Goal: Find specific page/section: Find specific page/section

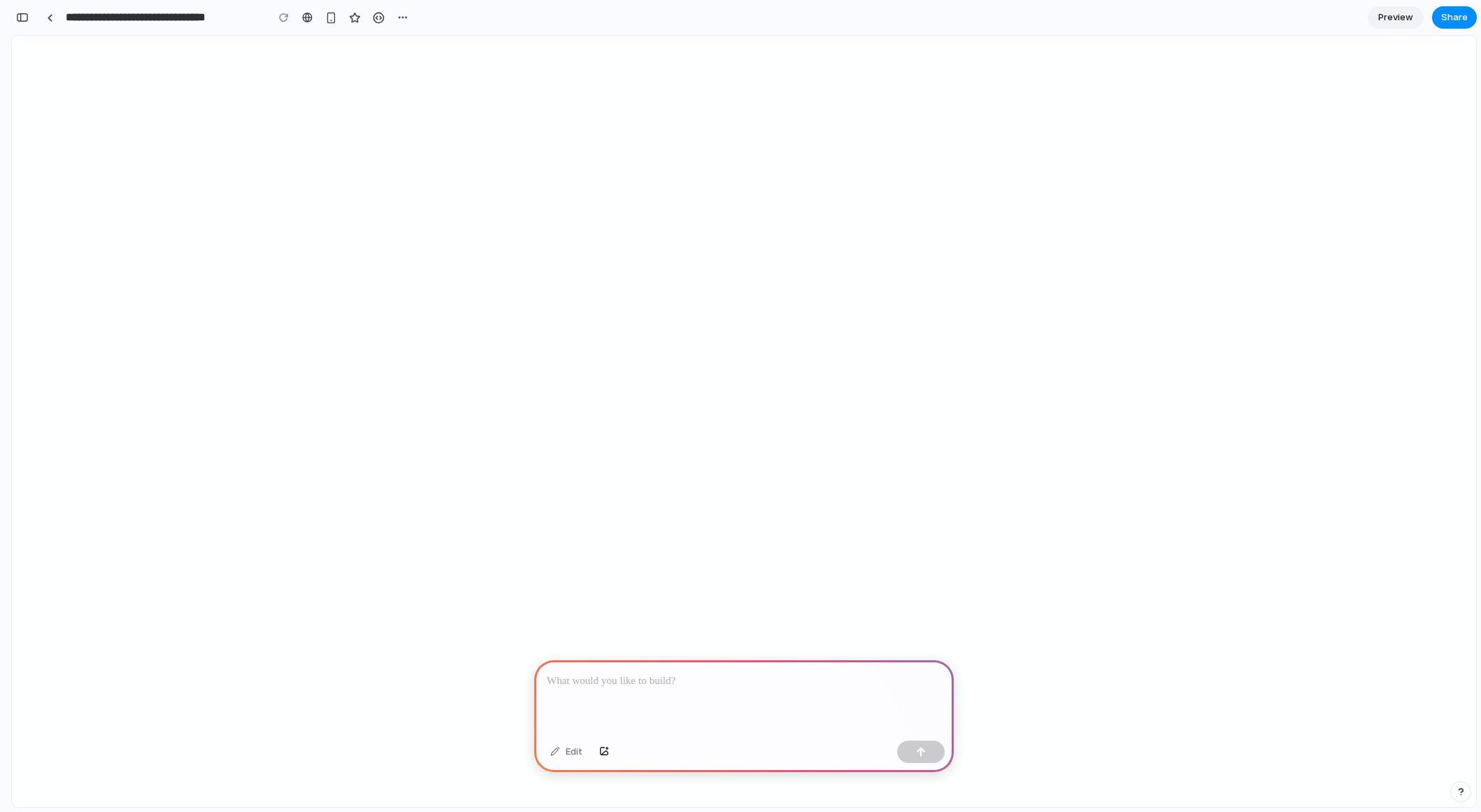
click at [732, 697] on div at bounding box center [743, 697] width 420 height 75
click at [752, 684] on p at bounding box center [743, 680] width 394 height 16
click at [16, 16] on button "button" at bounding box center [22, 16] width 22 height 22
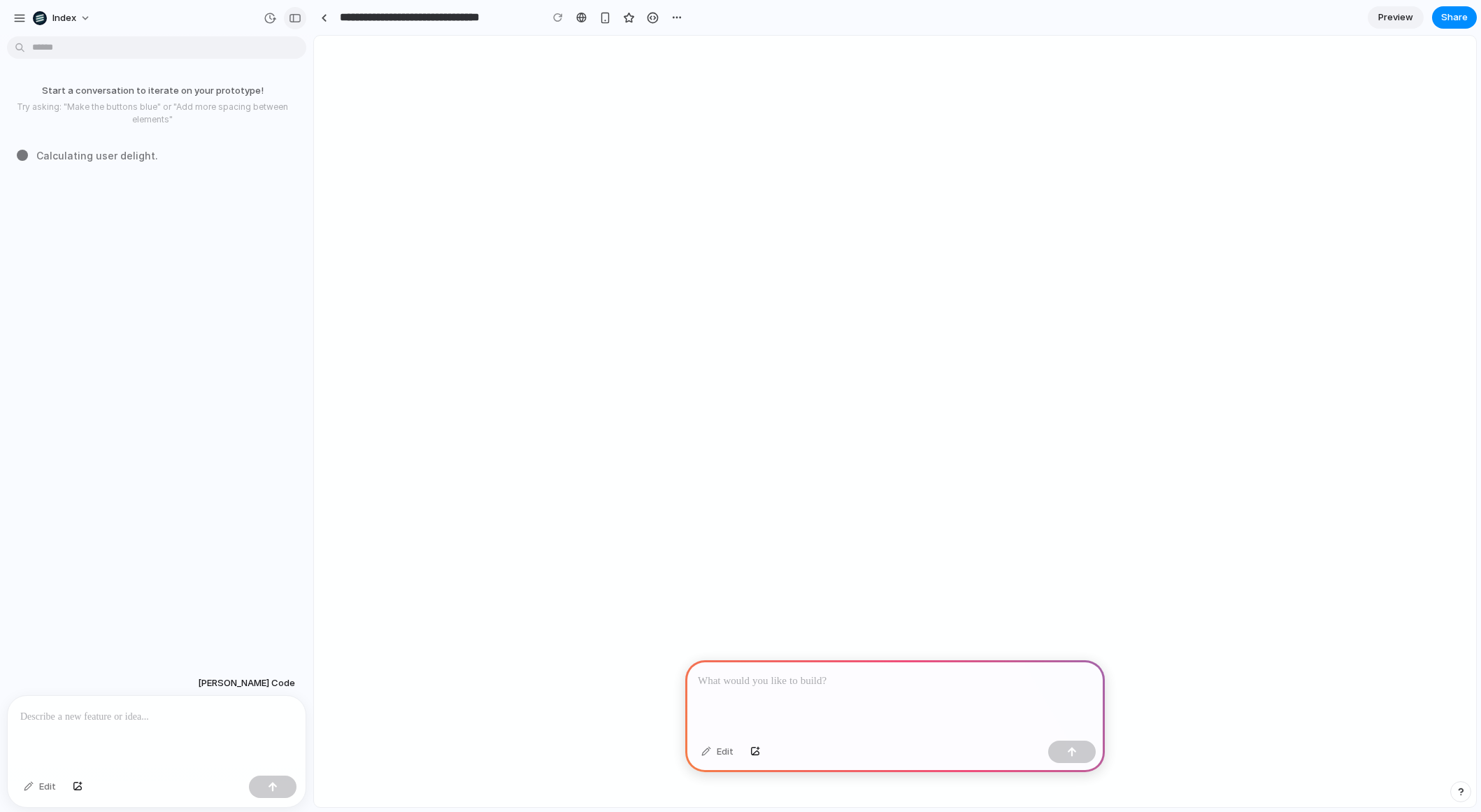
click at [287, 16] on button "button" at bounding box center [295, 17] width 22 height 22
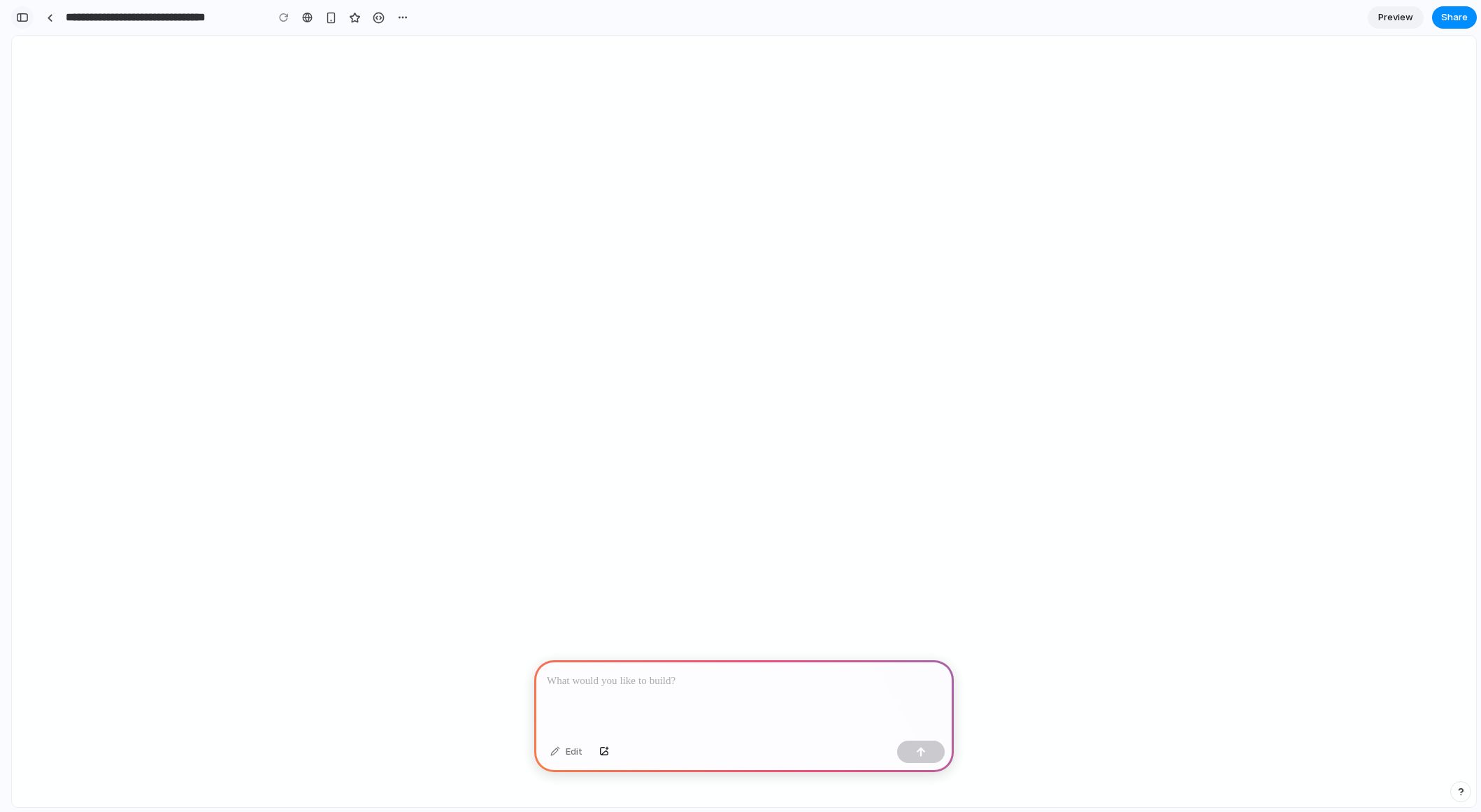
click at [29, 14] on button "button" at bounding box center [22, 16] width 22 height 22
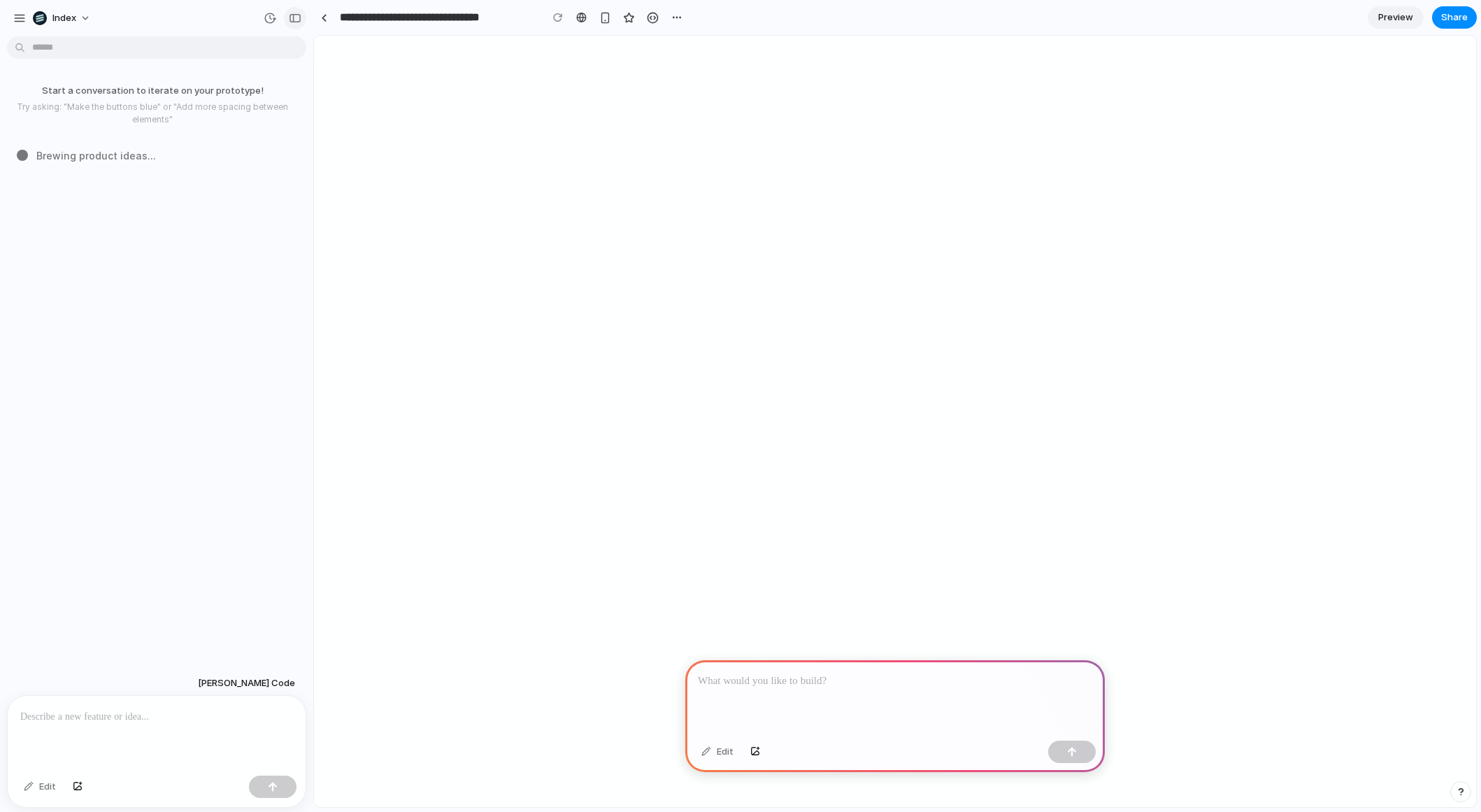
click at [293, 28] on button "button" at bounding box center [295, 17] width 22 height 22
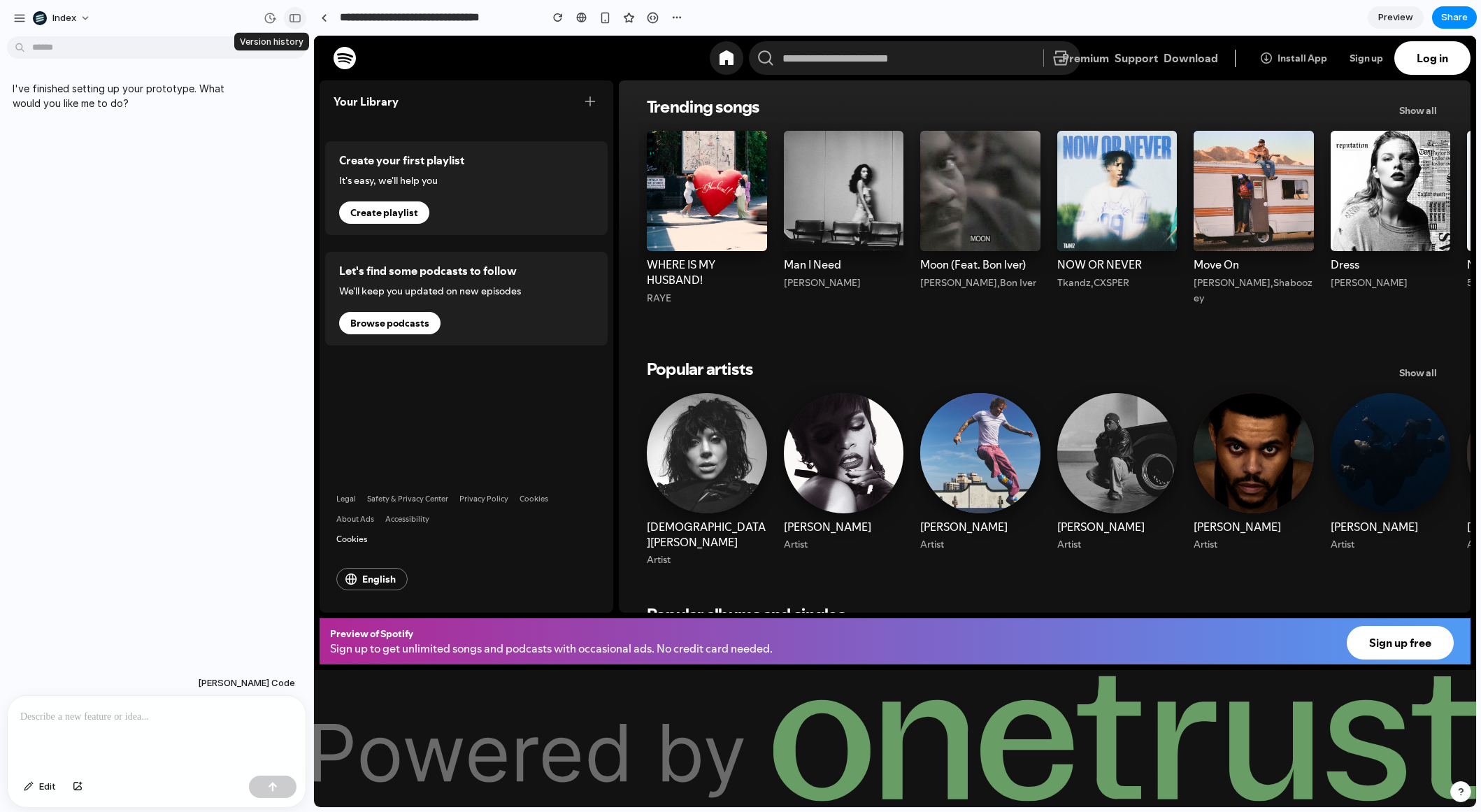
click at [294, 15] on div "button" at bounding box center [295, 18] width 13 height 10
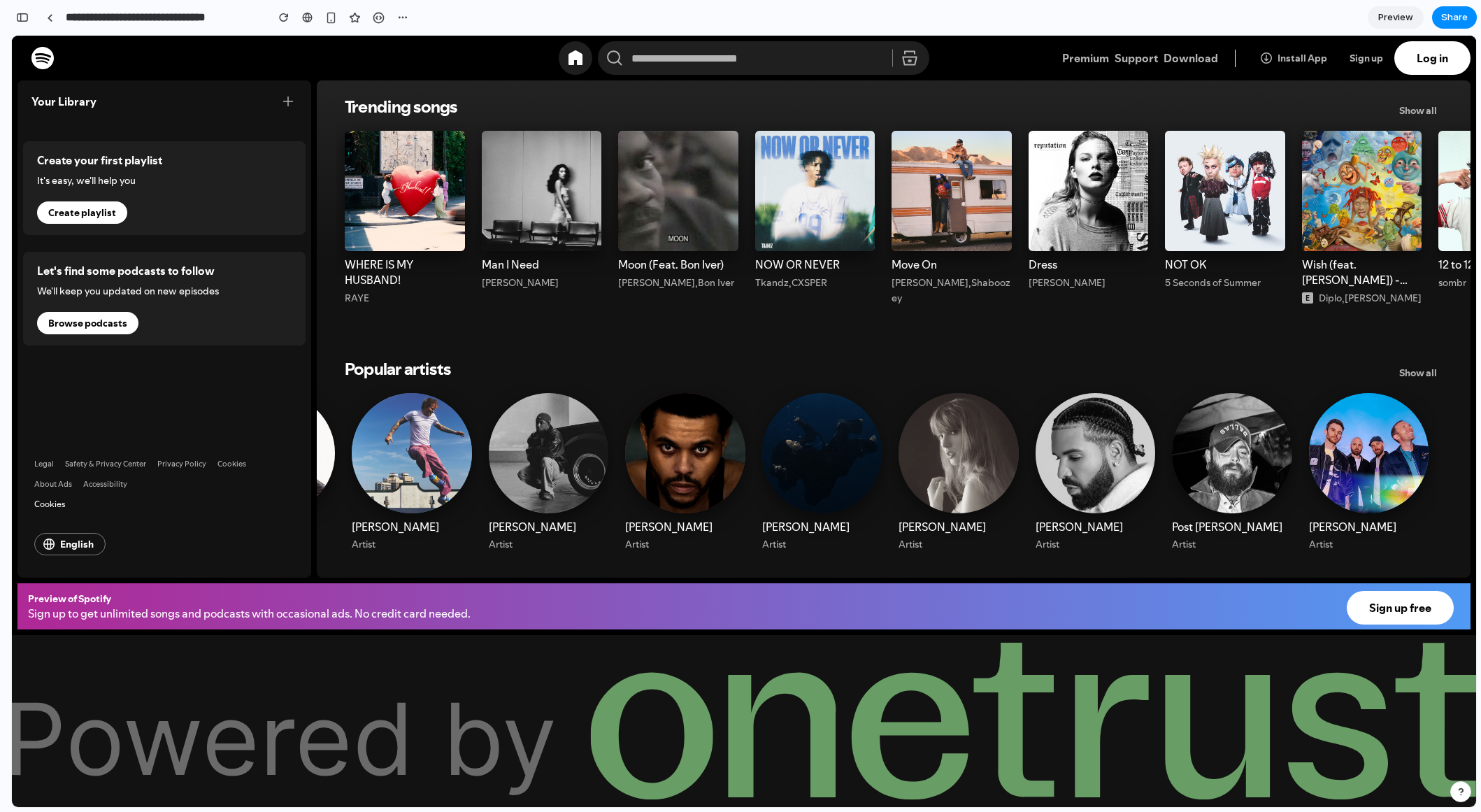
click at [663, 237] on div at bounding box center [677, 209] width 137 height 175
click at [587, 491] on icon at bounding box center [586, 496] width 11 height 12
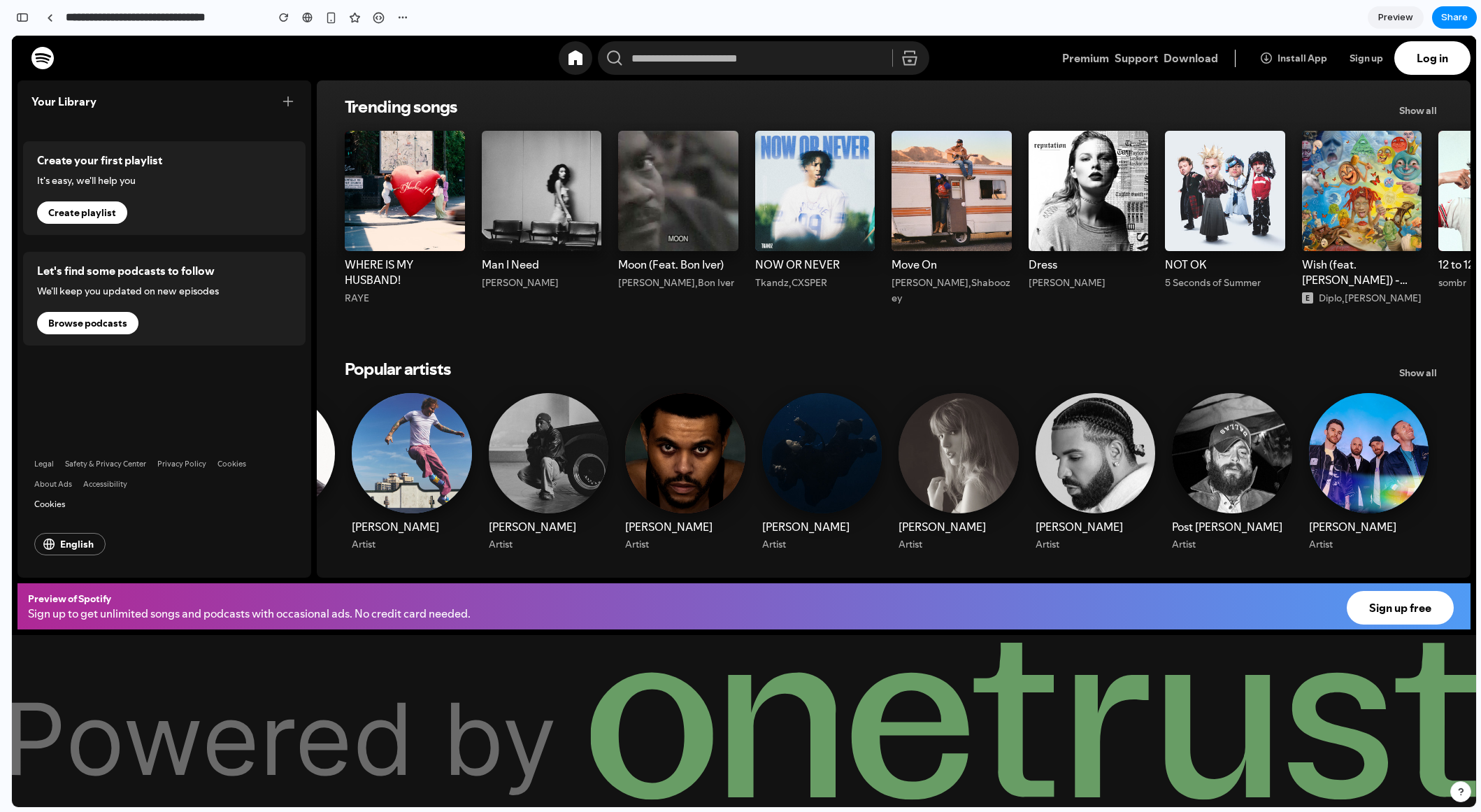
click at [891, 483] on div at bounding box center [959, 472] width 137 height 174
click at [756, 483] on div at bounding box center [822, 472] width 137 height 174
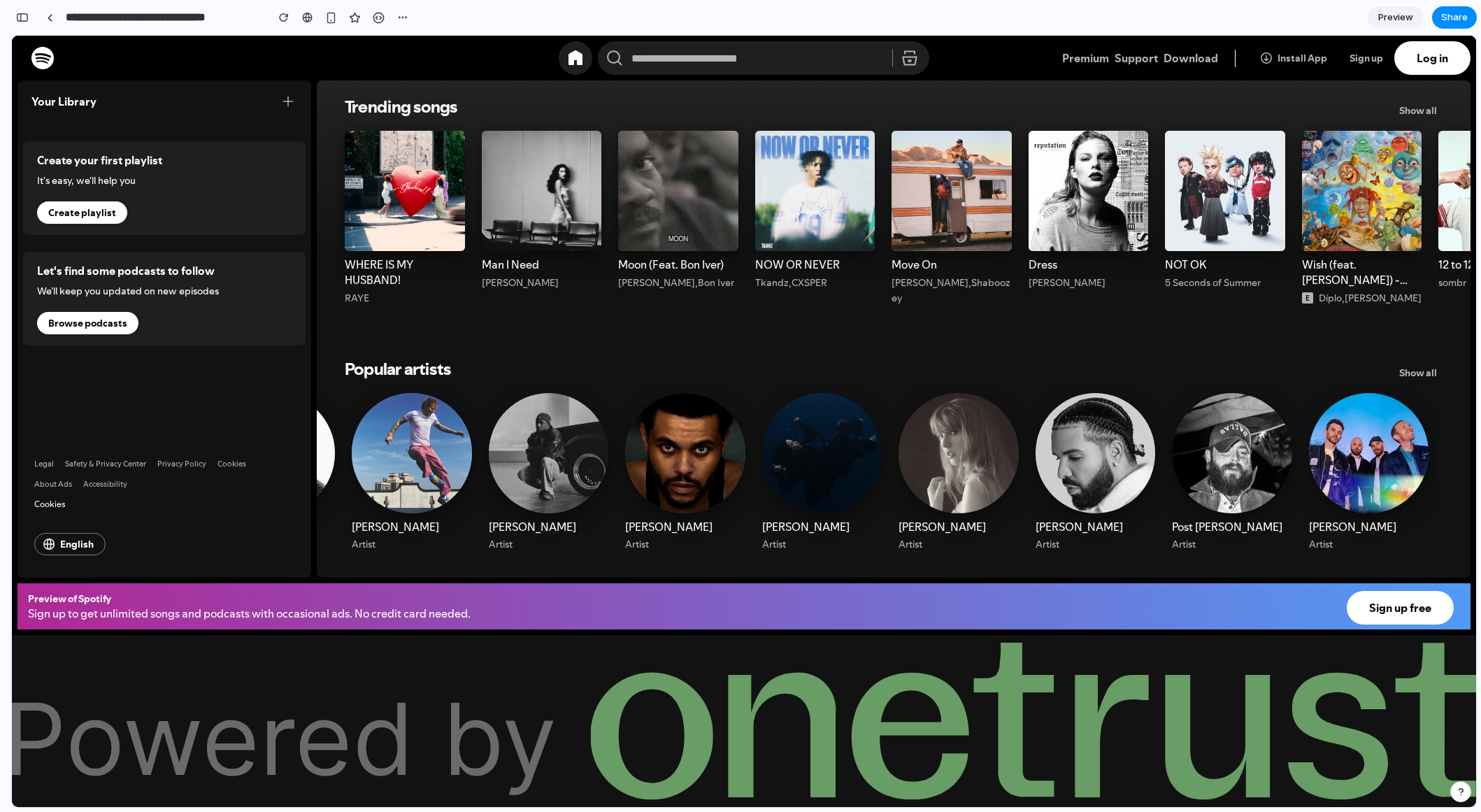
click at [684, 483] on div at bounding box center [684, 472] width 137 height 174
click at [528, 459] on div at bounding box center [549, 472] width 137 height 174
click at [29, 16] on button "button" at bounding box center [22, 16] width 22 height 22
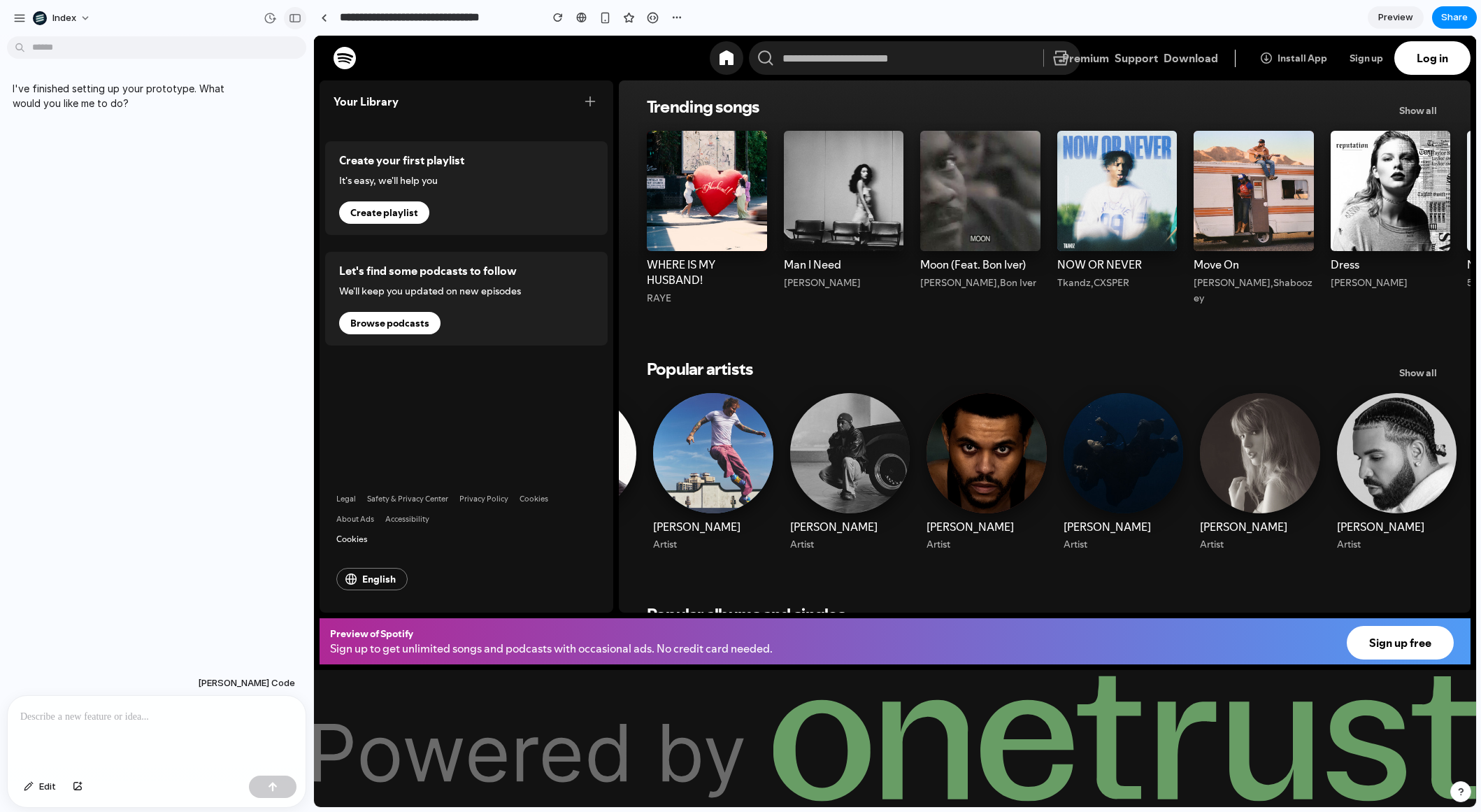
click at [299, 15] on div "button" at bounding box center [295, 18] width 13 height 10
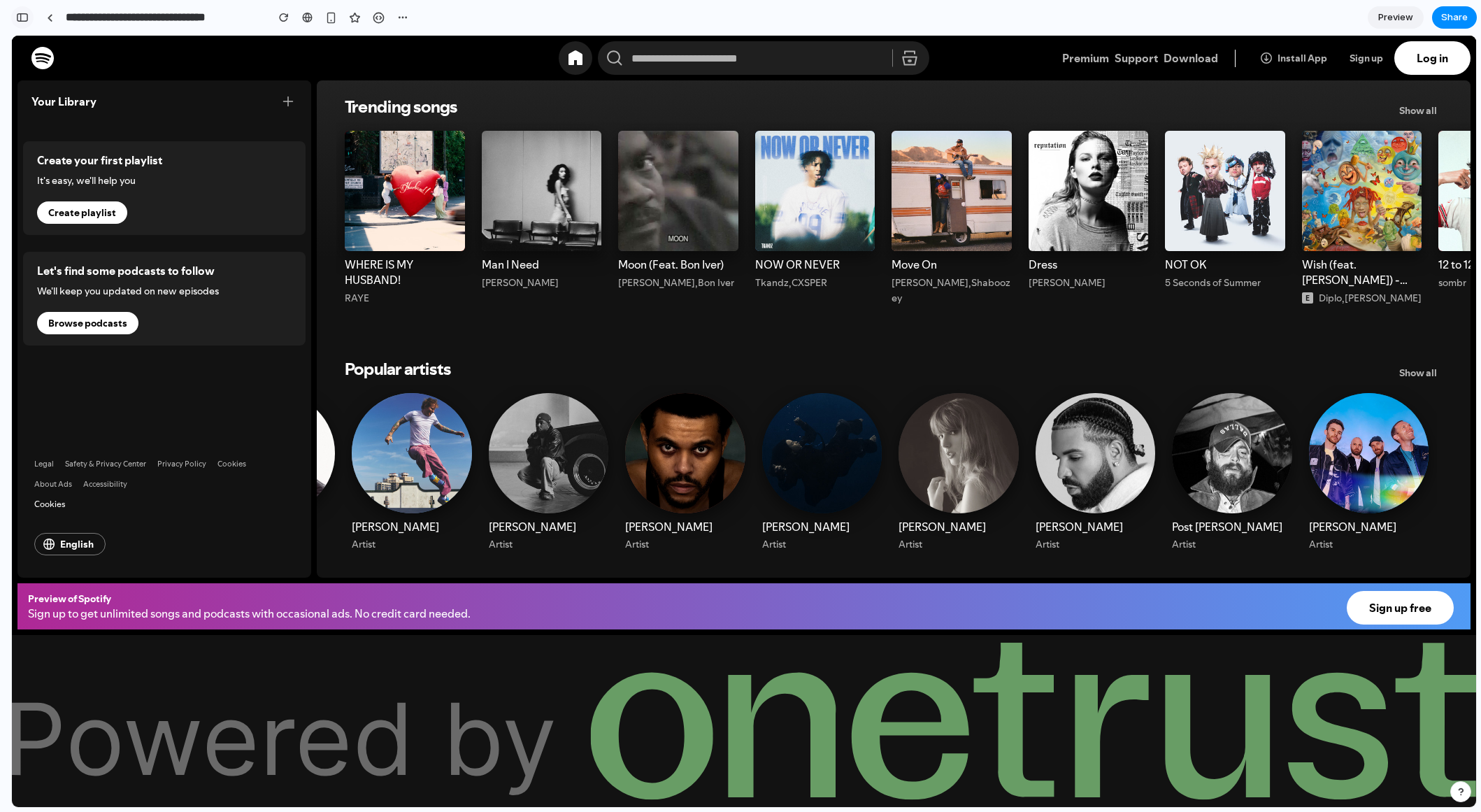
click at [24, 14] on div "button" at bounding box center [22, 17] width 13 height 10
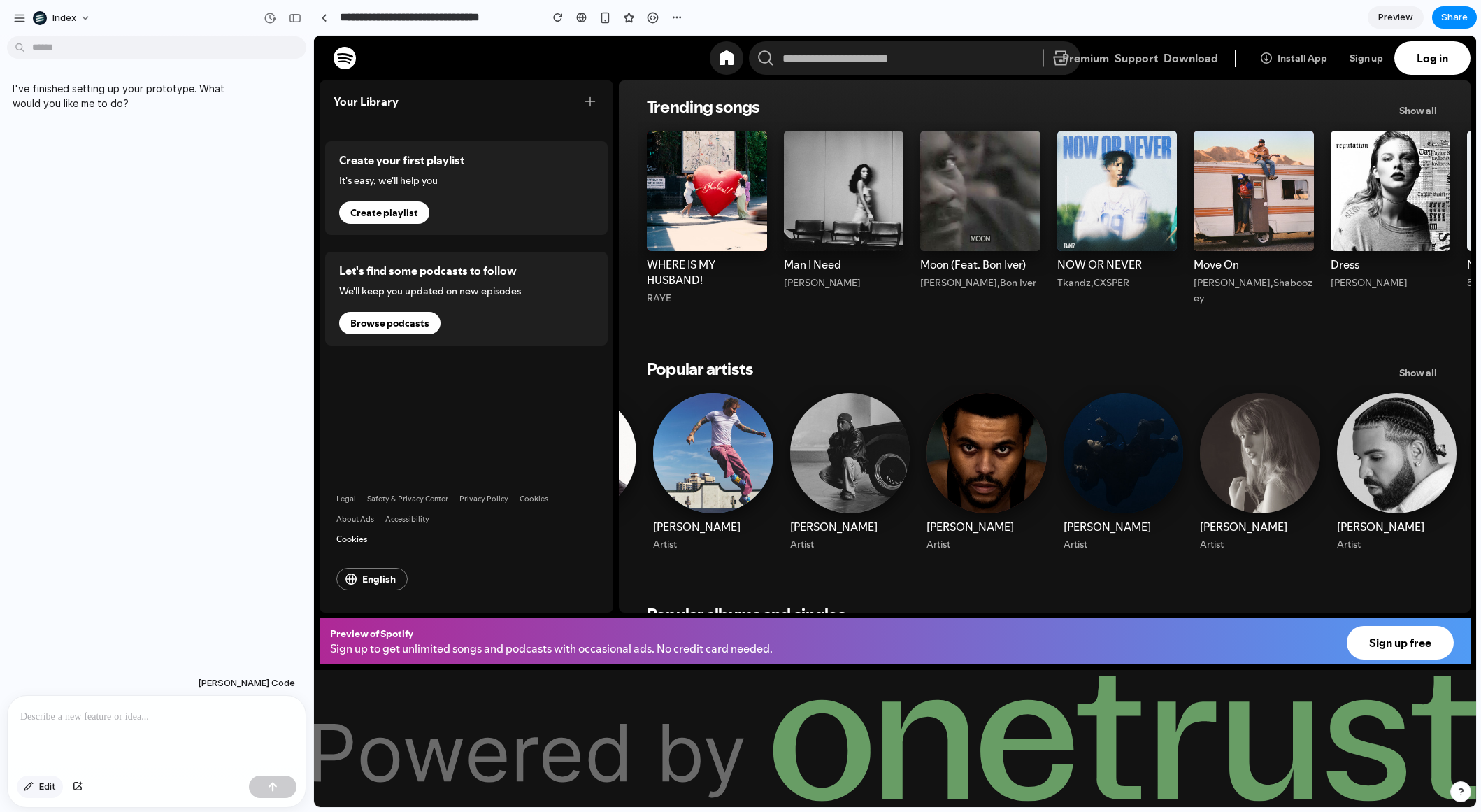
click at [37, 788] on button "Edit" at bounding box center [40, 786] width 47 height 22
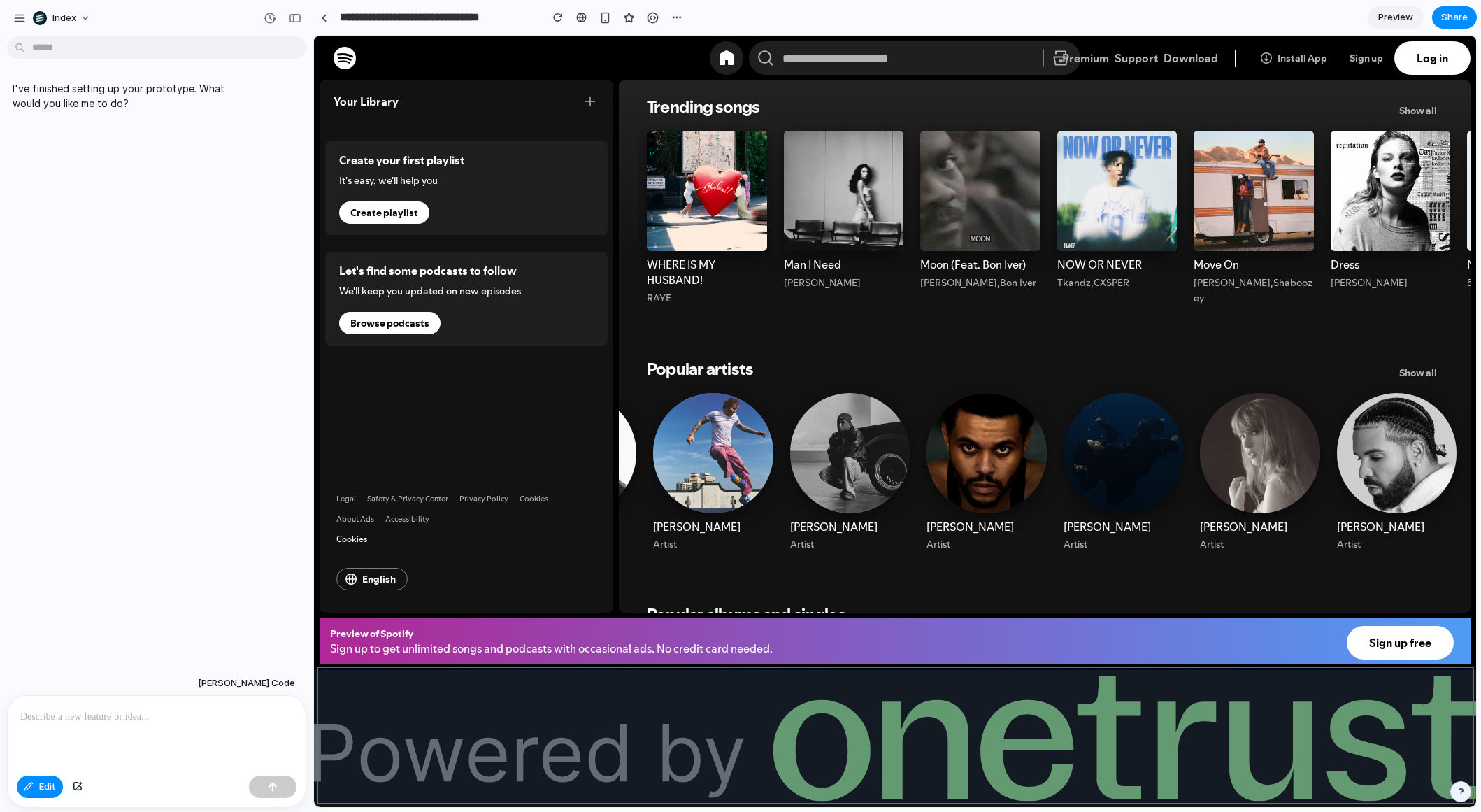
click at [388, 680] on div at bounding box center [896, 422] width 1162 height 770
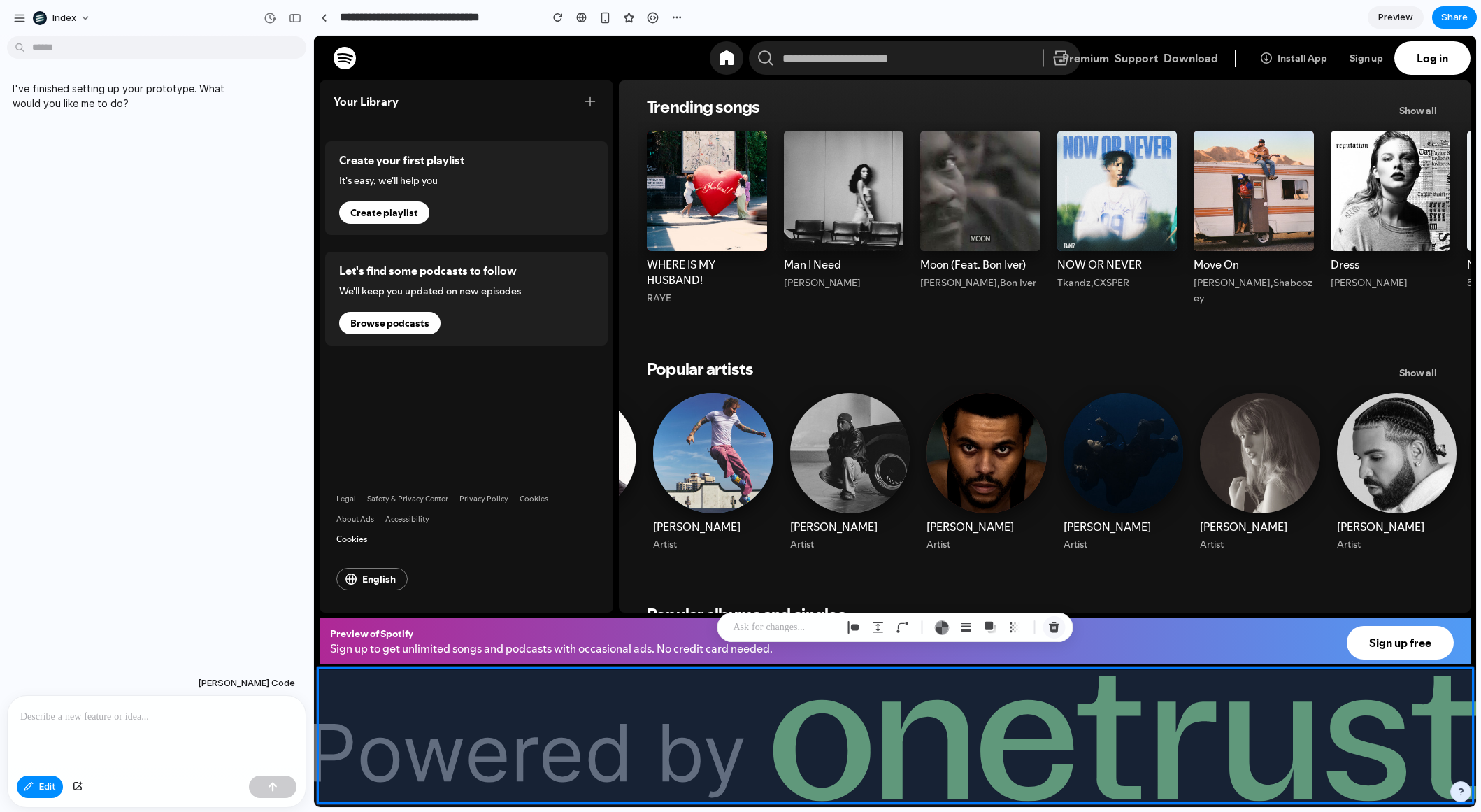
click at [1058, 624] on div "button" at bounding box center [1055, 627] width 13 height 13
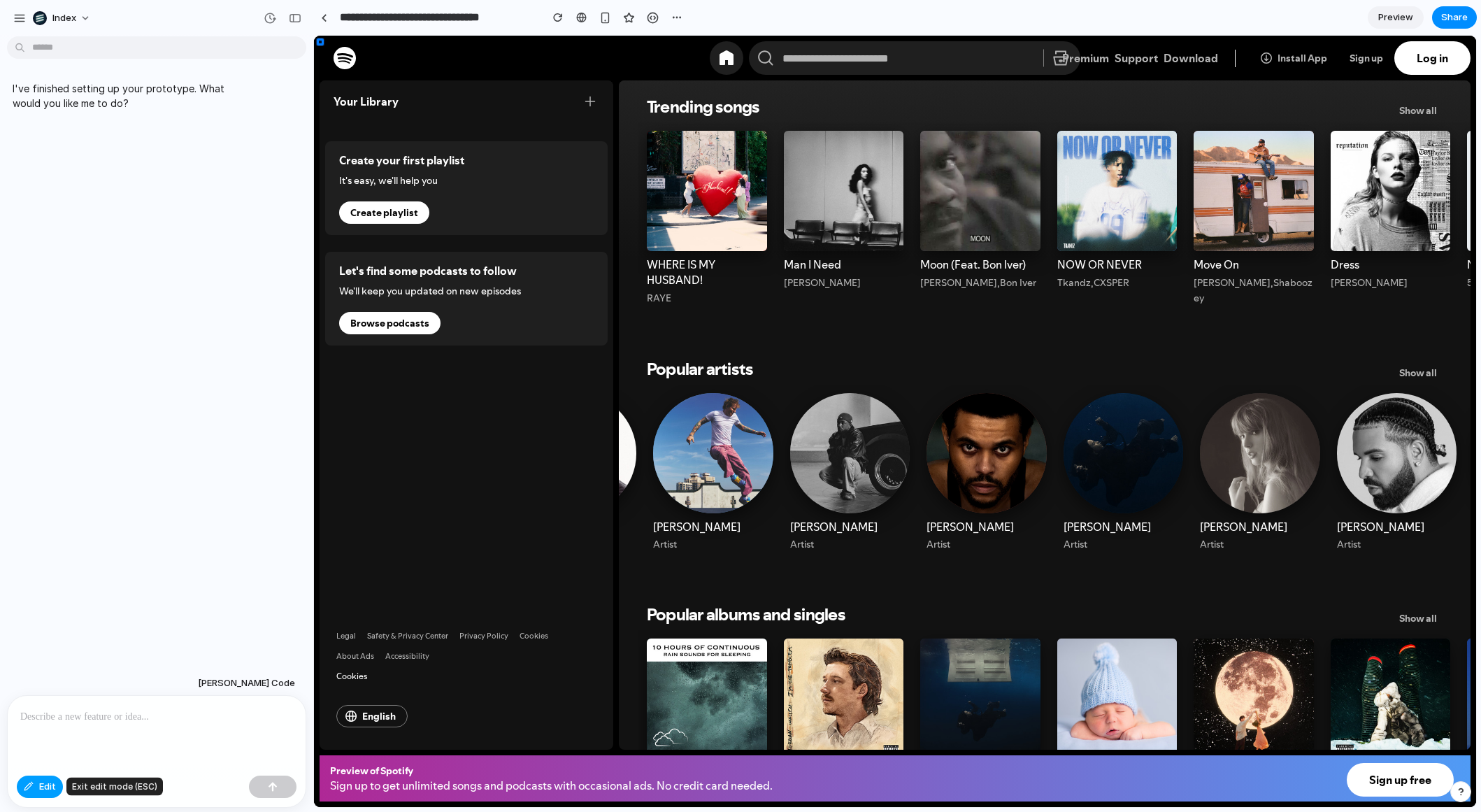
click at [47, 785] on span "Edit" at bounding box center [47, 787] width 16 height 14
click at [74, 722] on p at bounding box center [156, 716] width 272 height 16
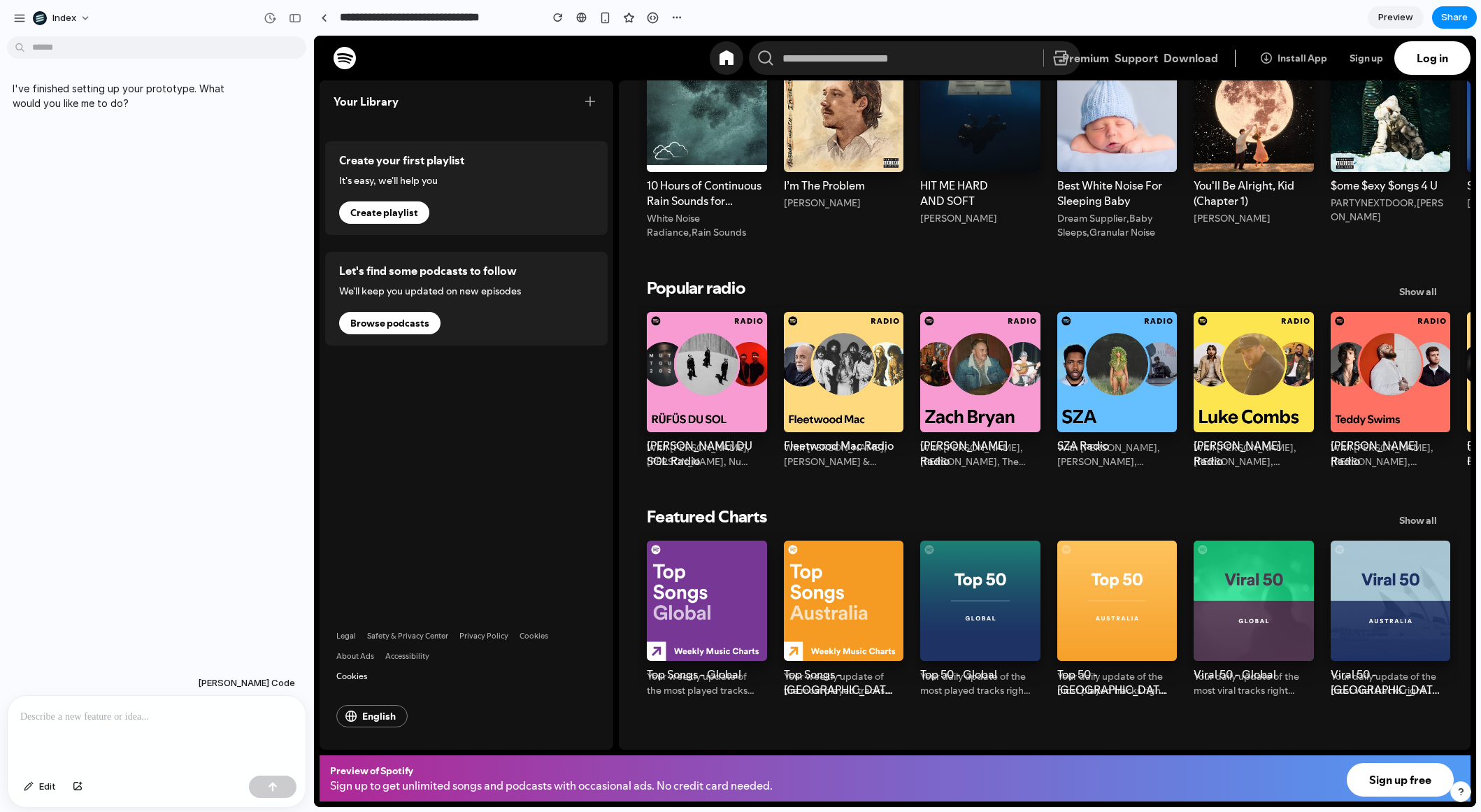
click at [1044, 265] on div "Popular radio Show all" at bounding box center [1044, 281] width 796 height 34
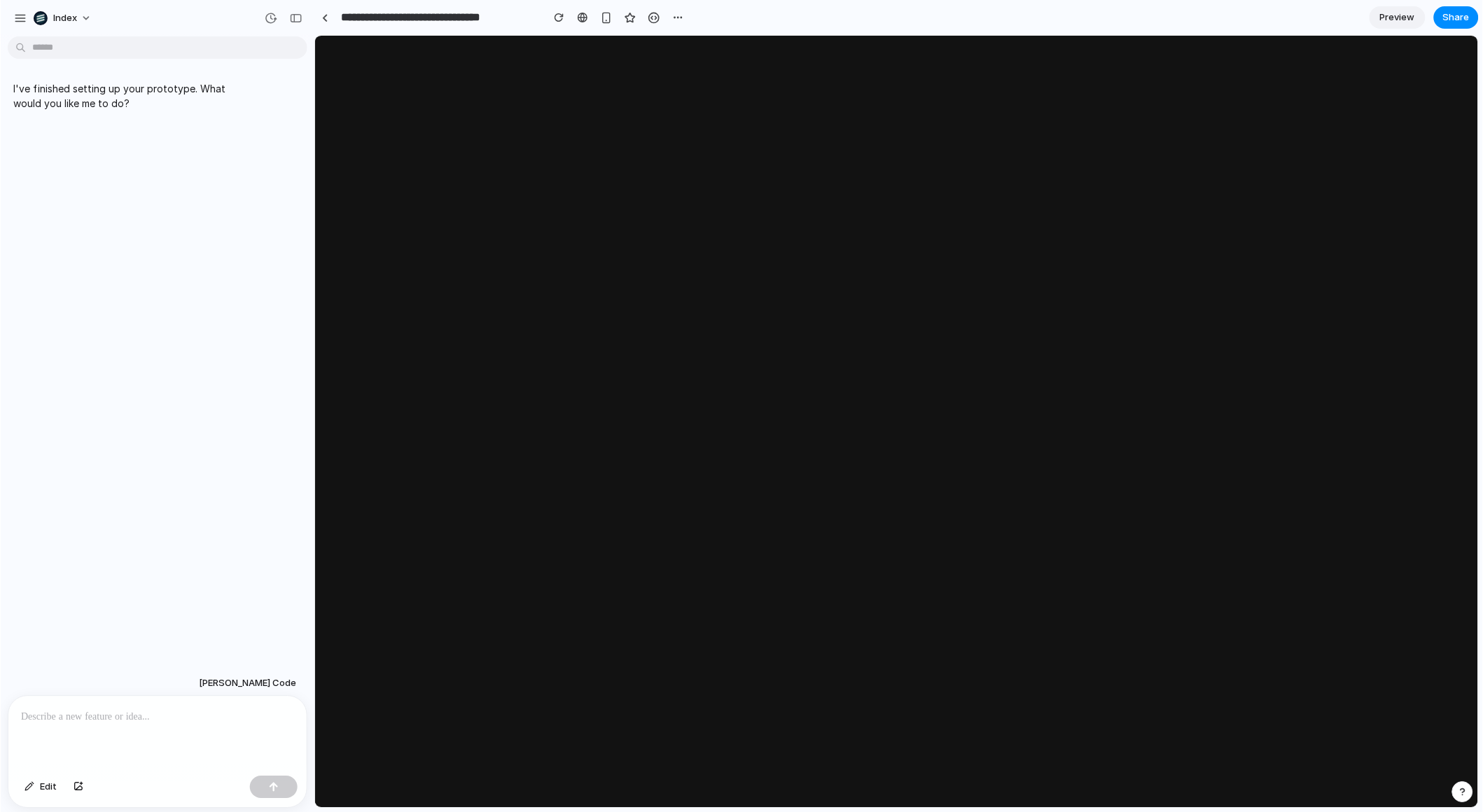
scroll to position [0, 0]
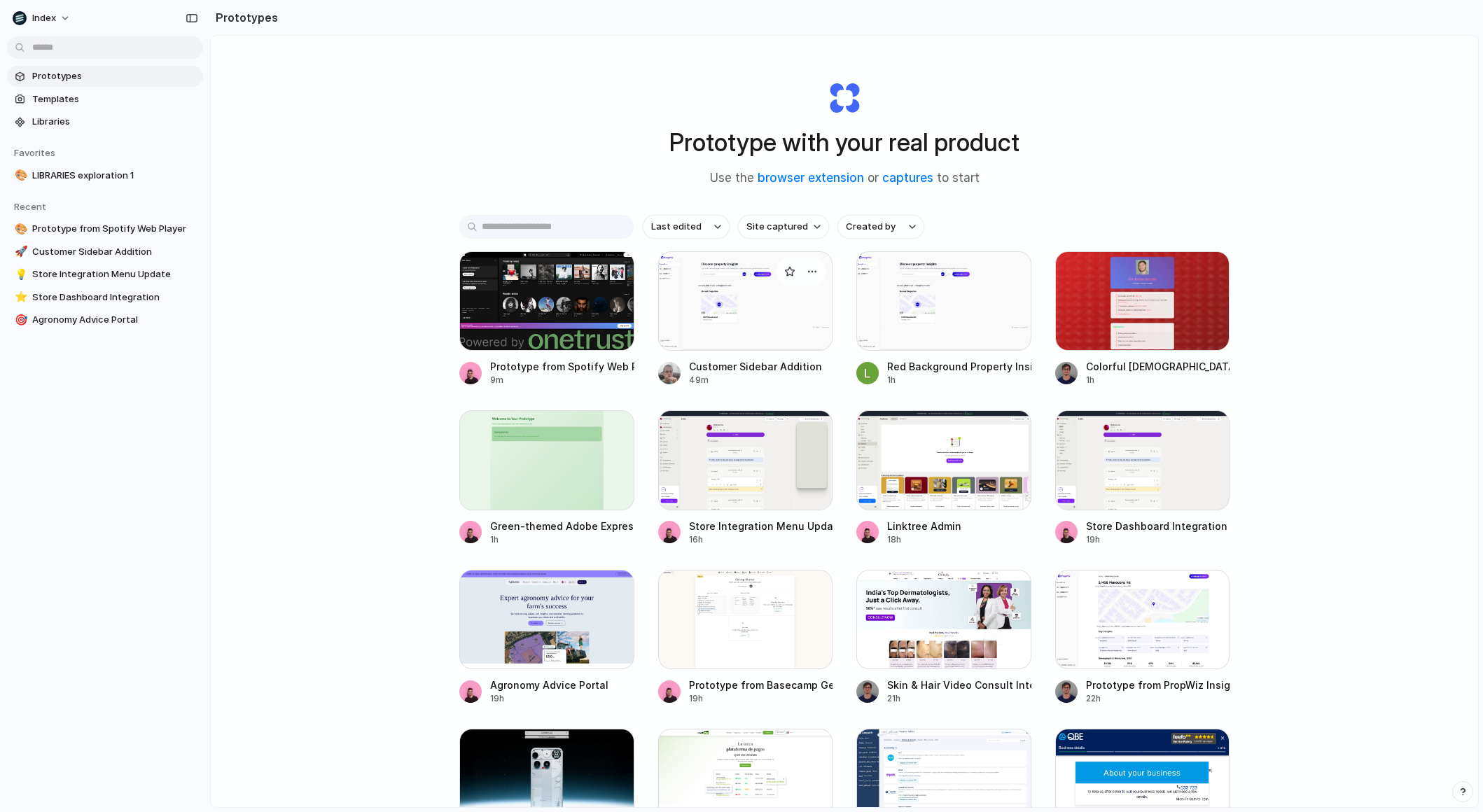
click at [710, 282] on div at bounding box center [745, 301] width 175 height 99
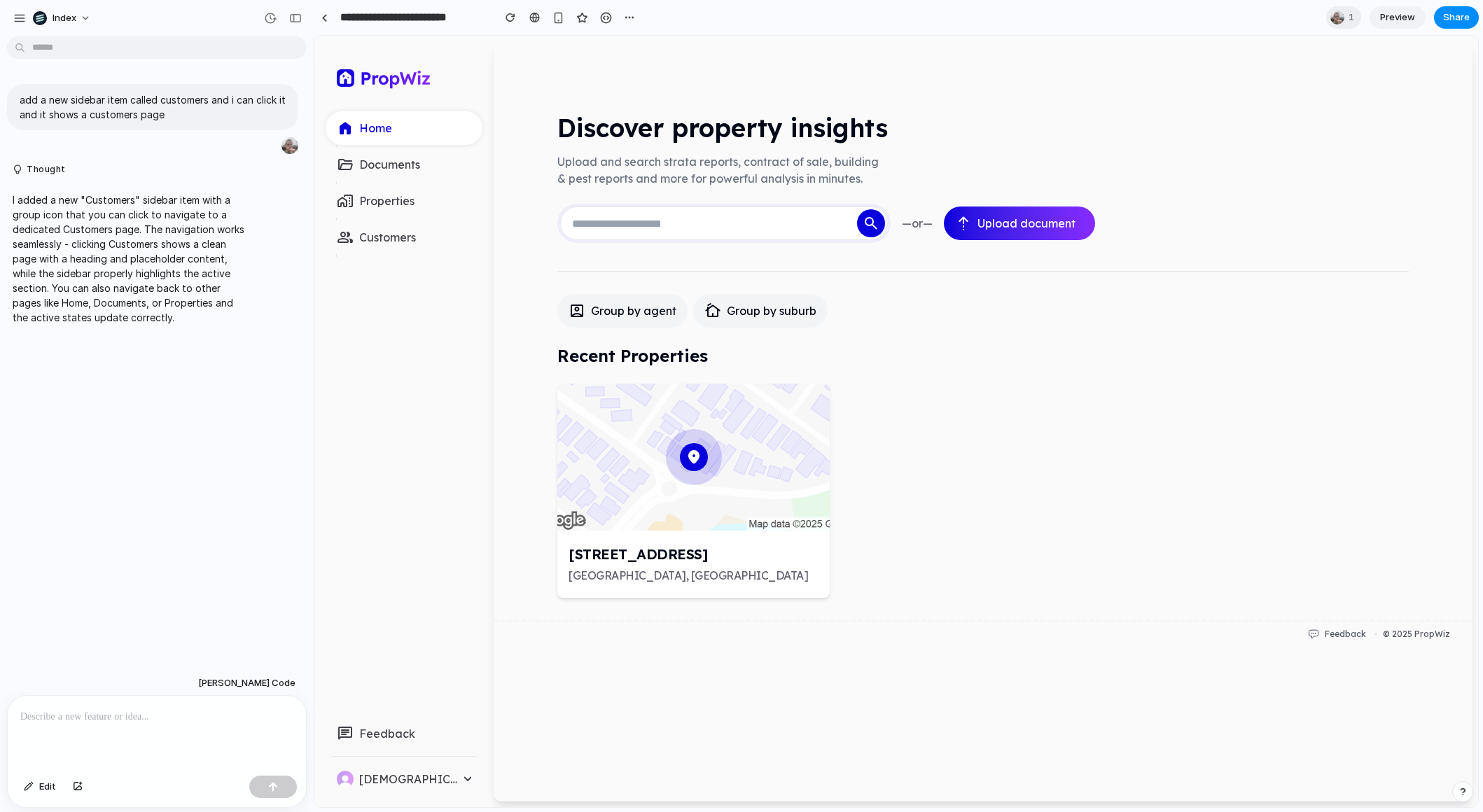
click at [376, 234] on p "Customers" at bounding box center [387, 237] width 56 height 16
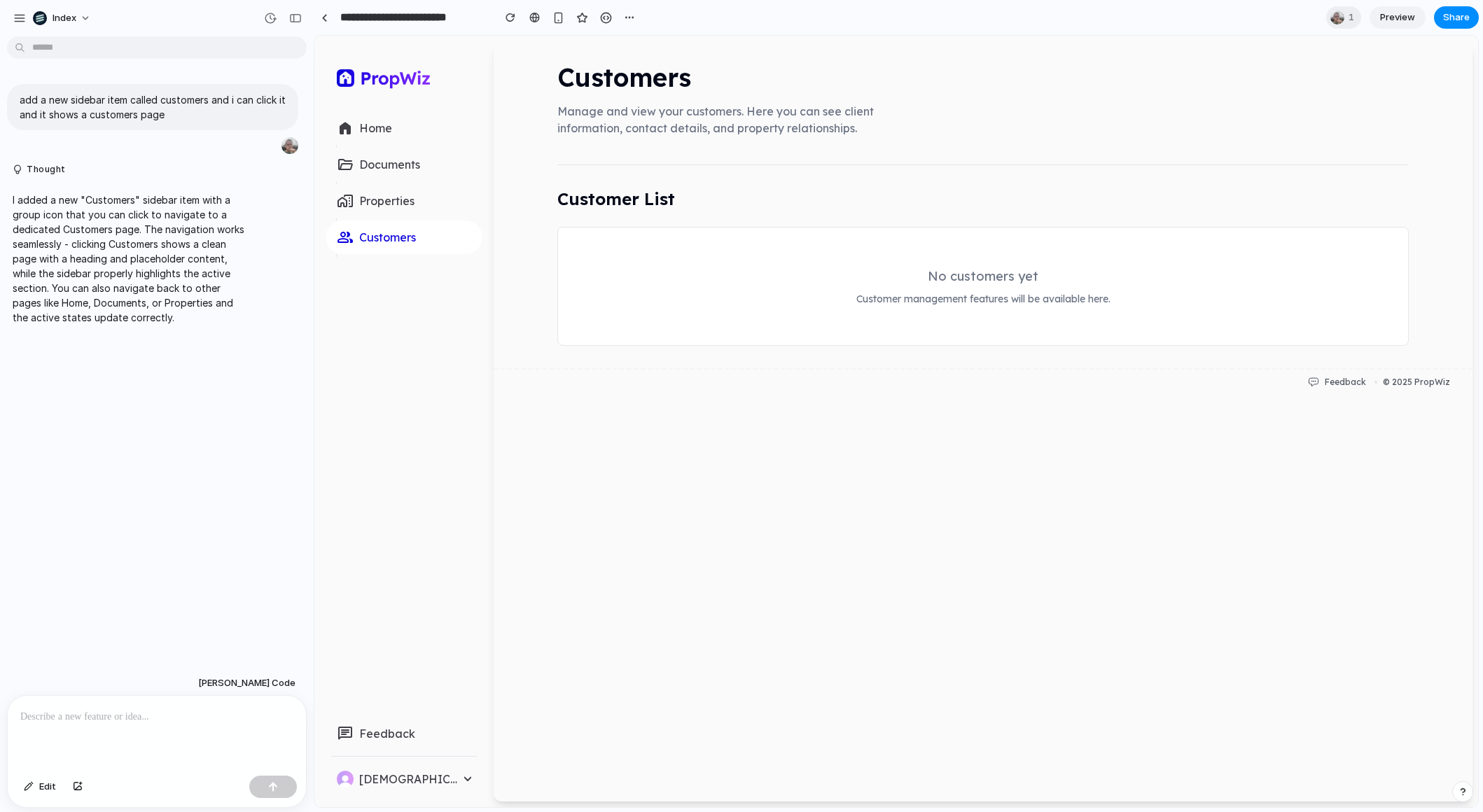
click at [388, 123] on p "Home" at bounding box center [376, 127] width 33 height 16
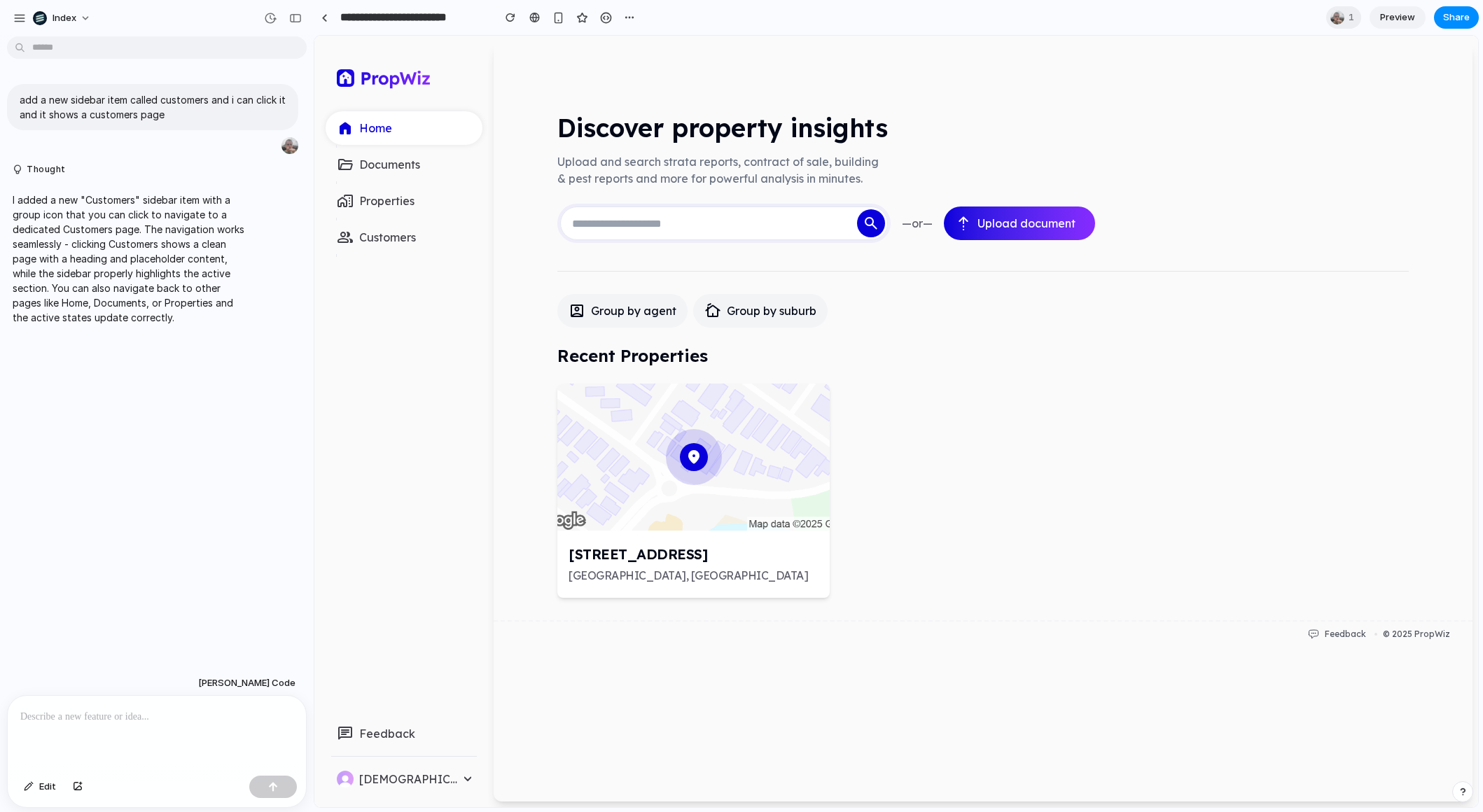
click at [387, 244] on p "Customers" at bounding box center [387, 237] width 56 height 16
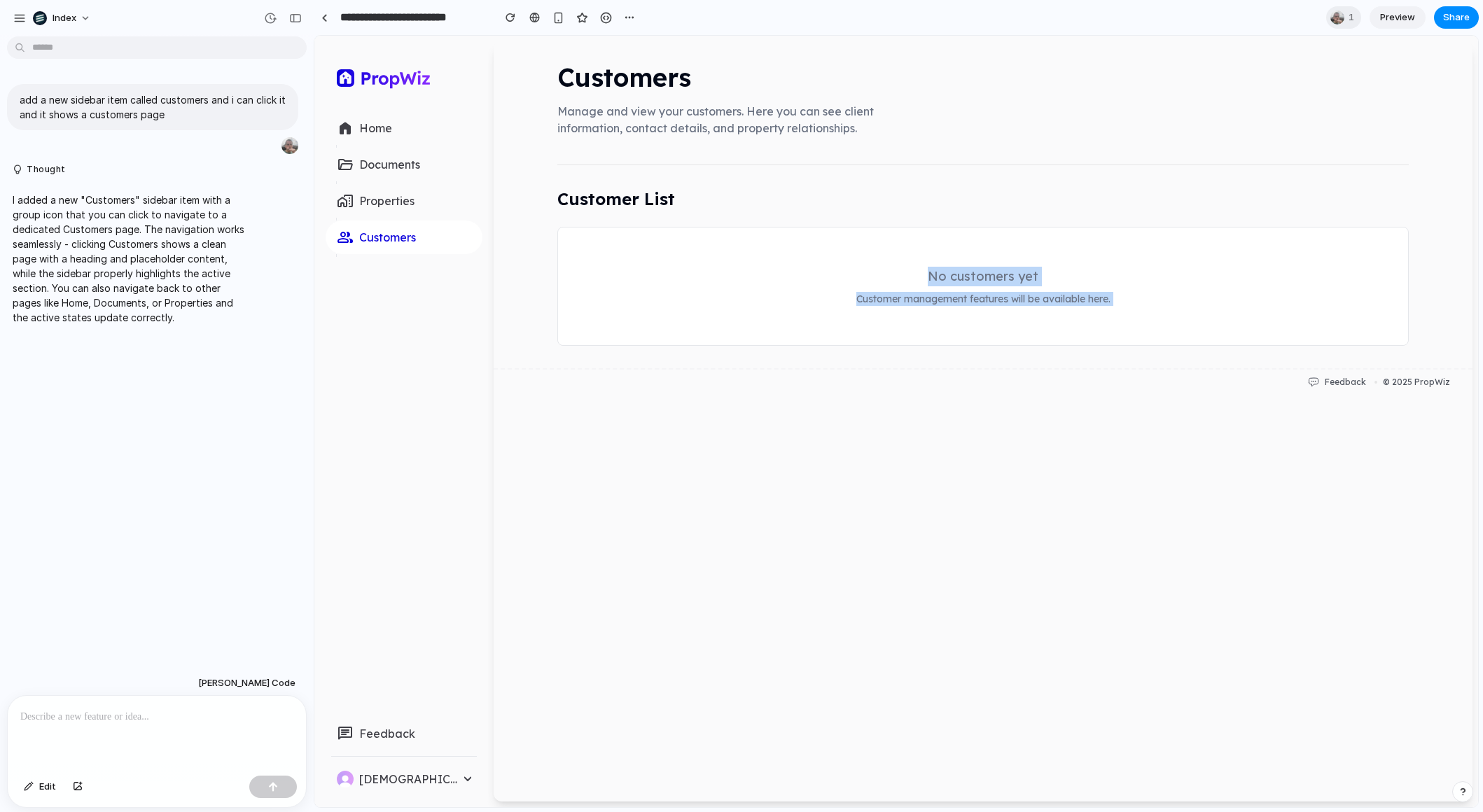
drag, startPoint x: 879, startPoint y: 193, endPoint x: 847, endPoint y: 494, distance: 302.7
click at [847, 494] on main "Customers Manage and view your customers. Here you can see client information, …" at bounding box center [983, 422] width 979 height 761
click at [392, 135] on button "home Home" at bounding box center [405, 128] width 157 height 34
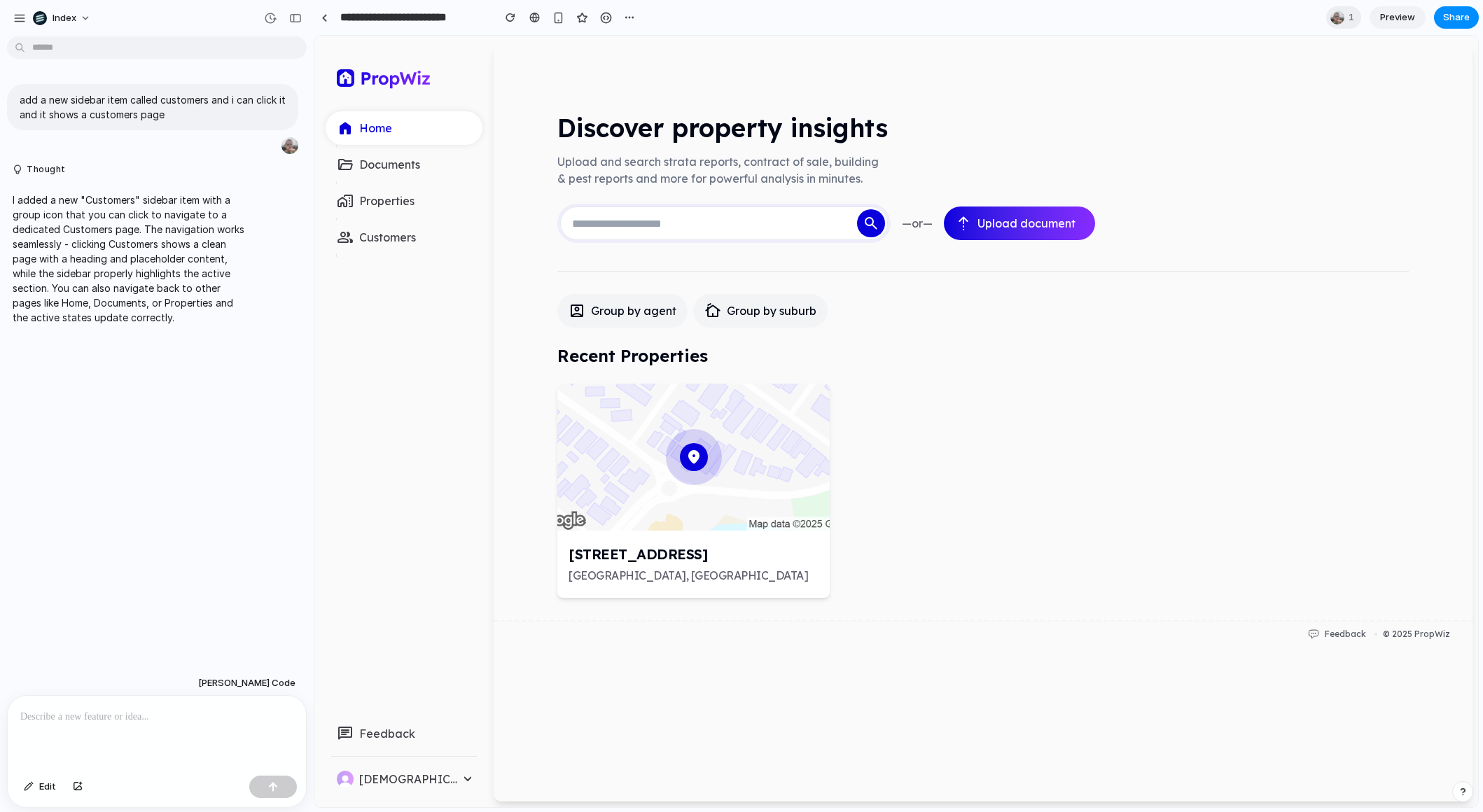
click at [387, 247] on button "group Customers" at bounding box center [405, 237] width 157 height 34
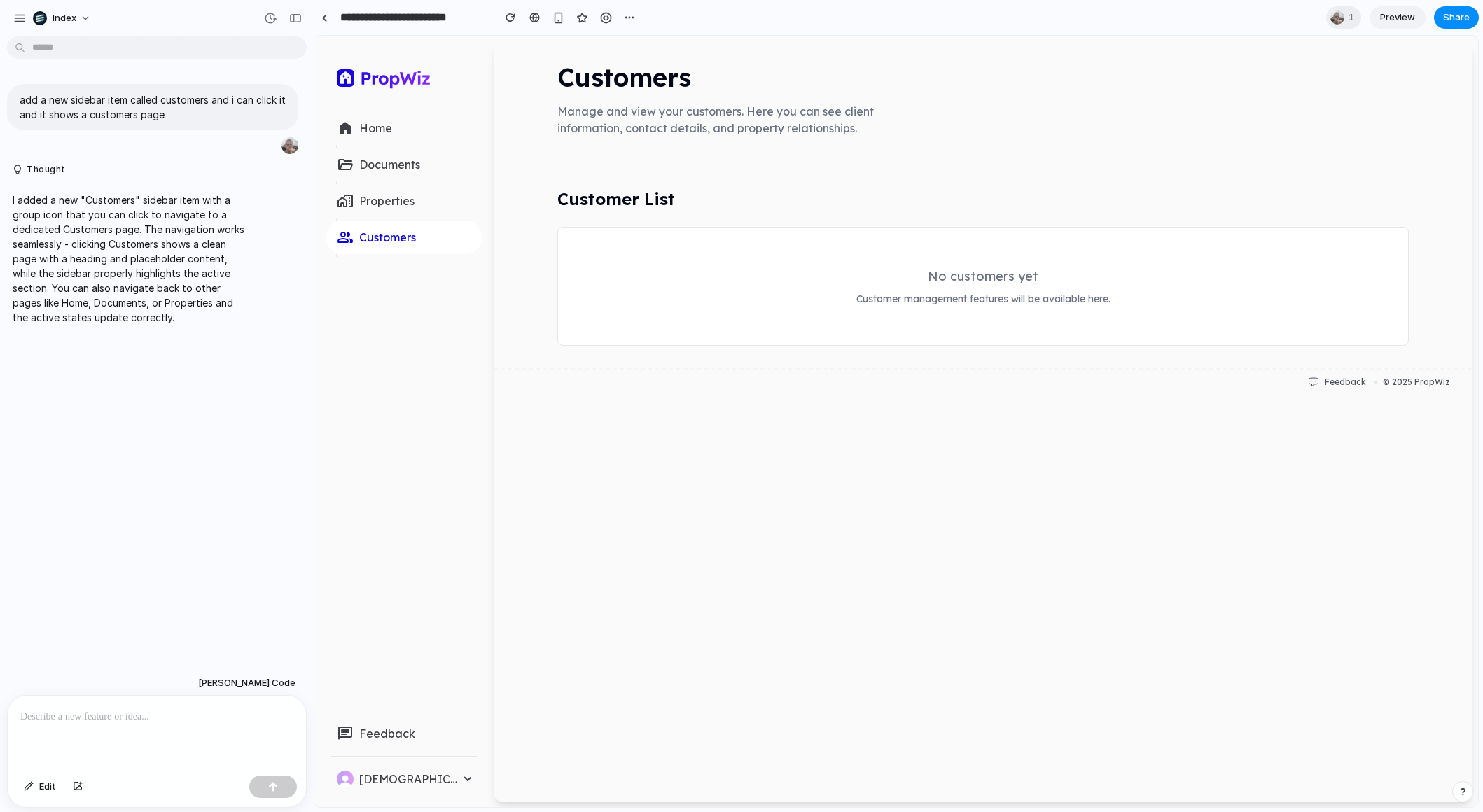
click at [379, 127] on p "Home" at bounding box center [376, 127] width 33 height 16
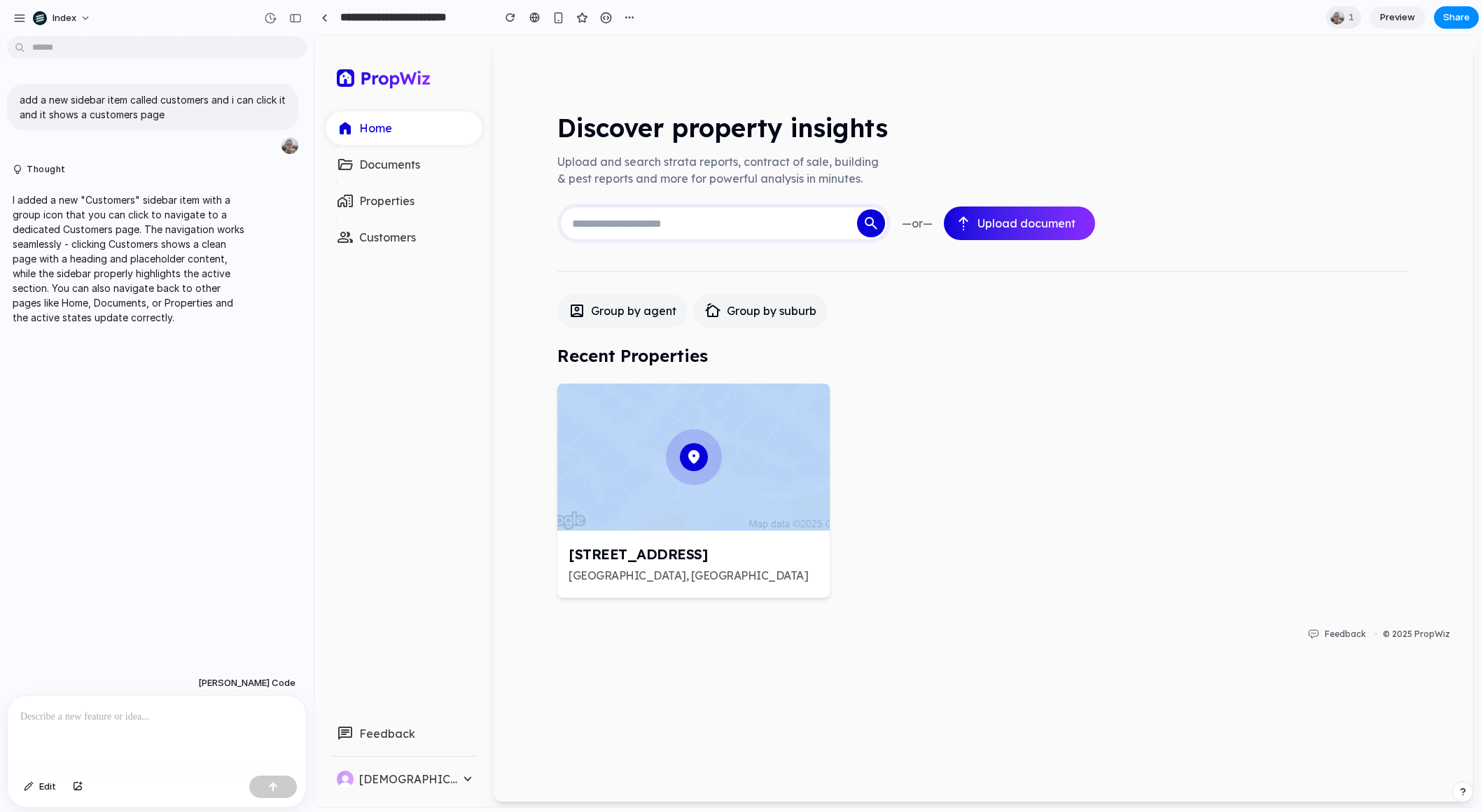
click at [607, 383] on div "account_box Group by agent cottage Group by suburb Recent Properties location_o…" at bounding box center [982, 445] width 851 height 304
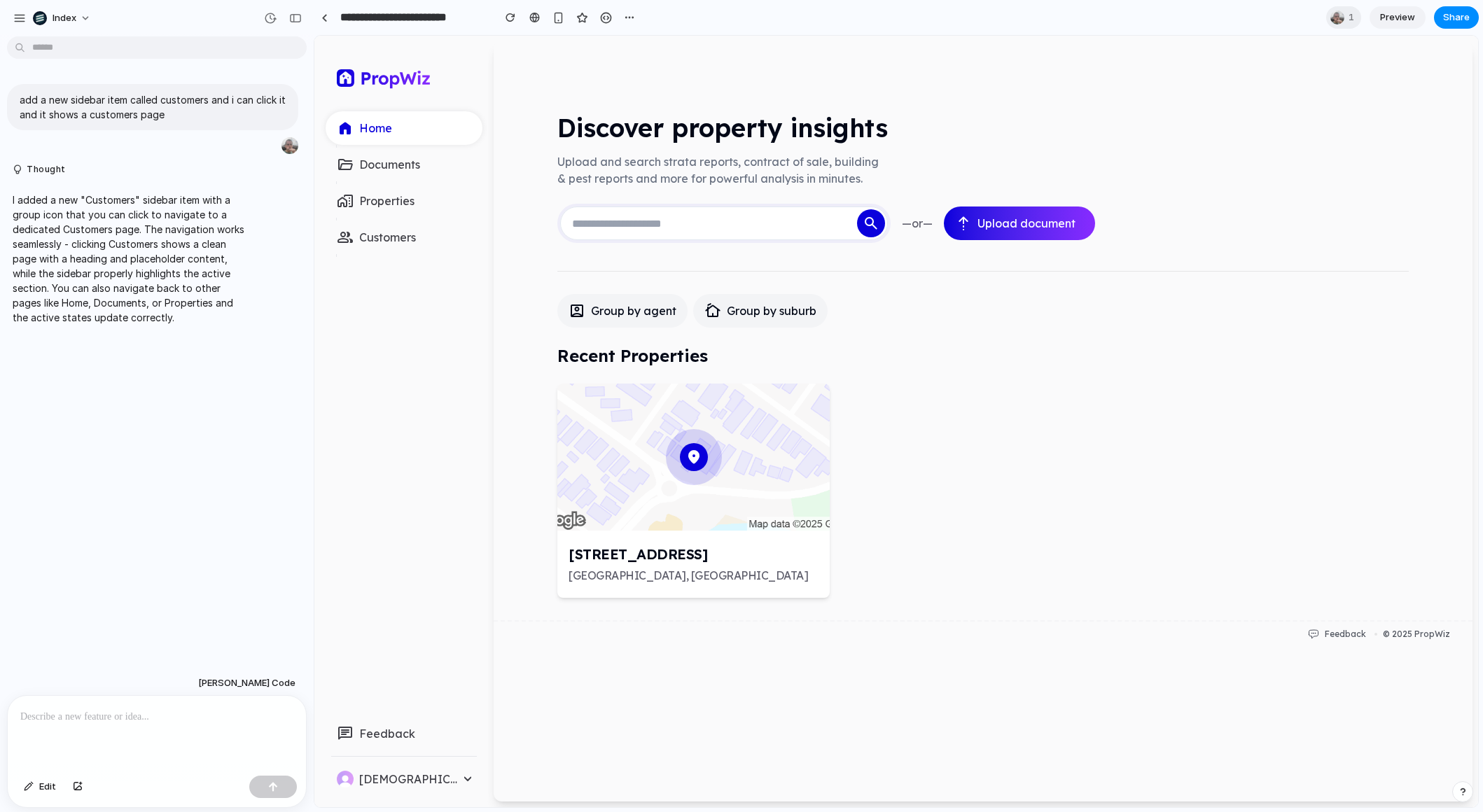
click at [579, 428] on div "location_on" at bounding box center [693, 457] width 273 height 147
click at [577, 428] on div "location_on" at bounding box center [693, 457] width 273 height 147
click at [630, 531] on div "location_on" at bounding box center [693, 457] width 273 height 147
click at [397, 224] on button "group Customers" at bounding box center [405, 237] width 157 height 34
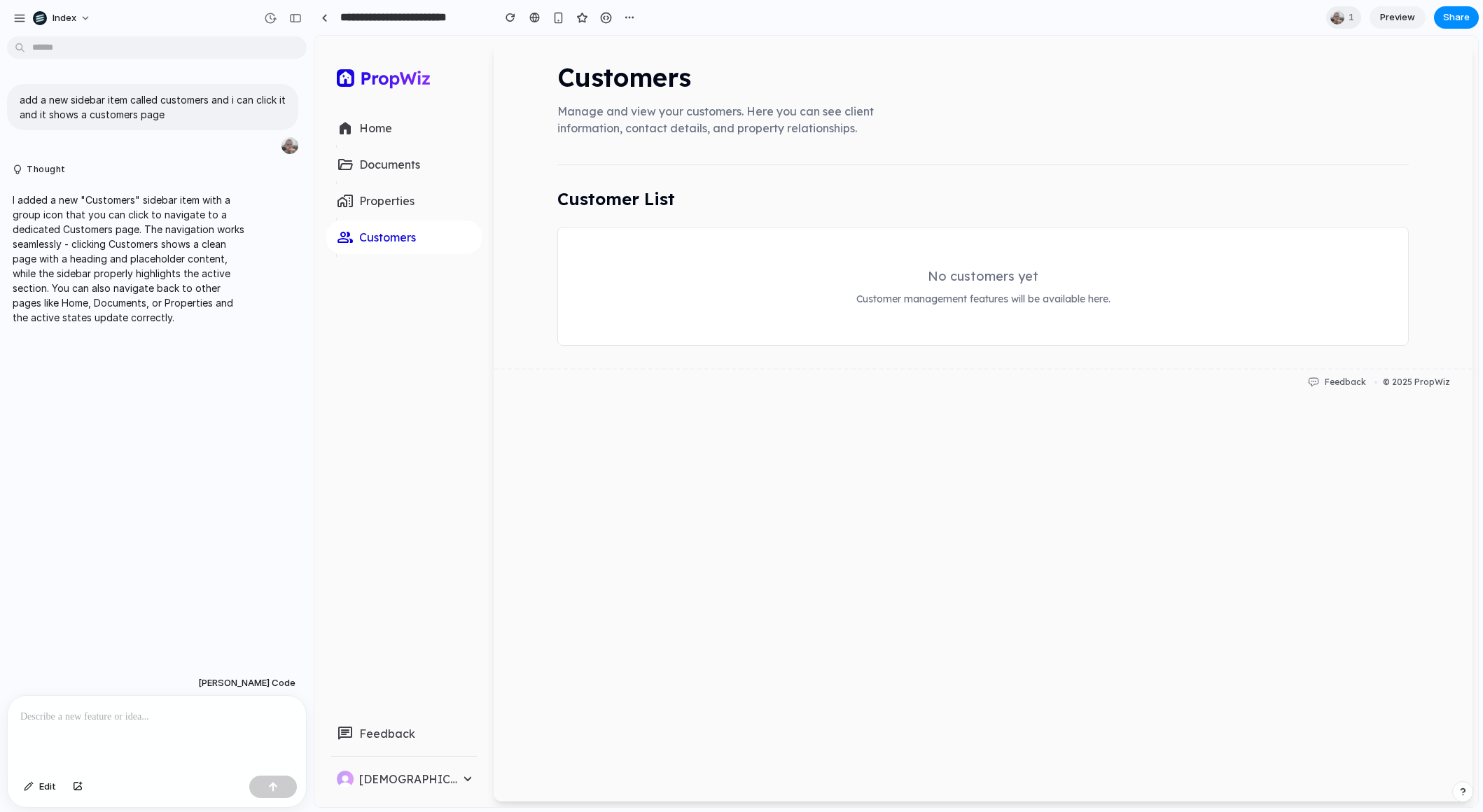
click at [376, 135] on p "Home" at bounding box center [376, 127] width 33 height 16
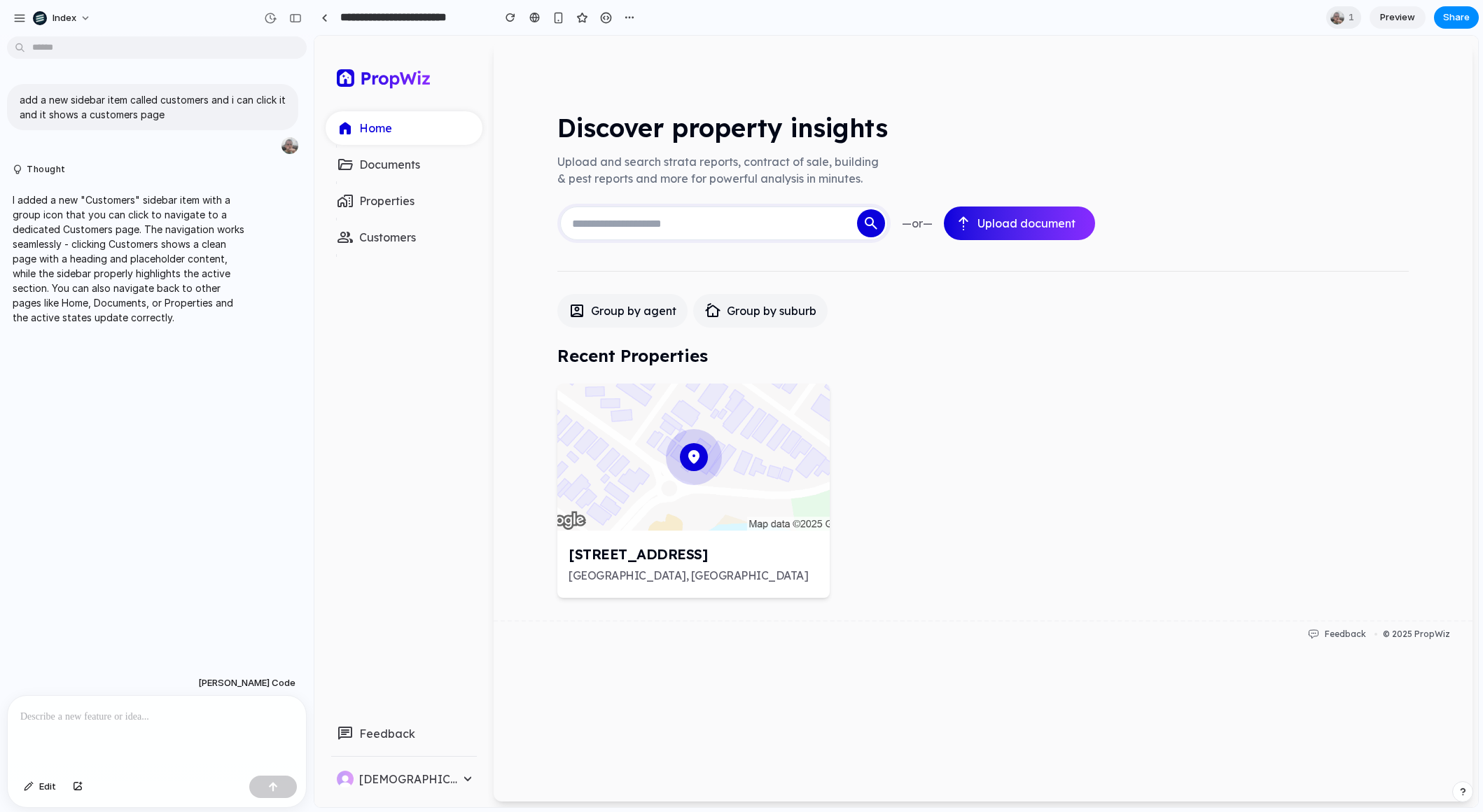
click at [418, 247] on button "group Customers" at bounding box center [405, 237] width 157 height 34
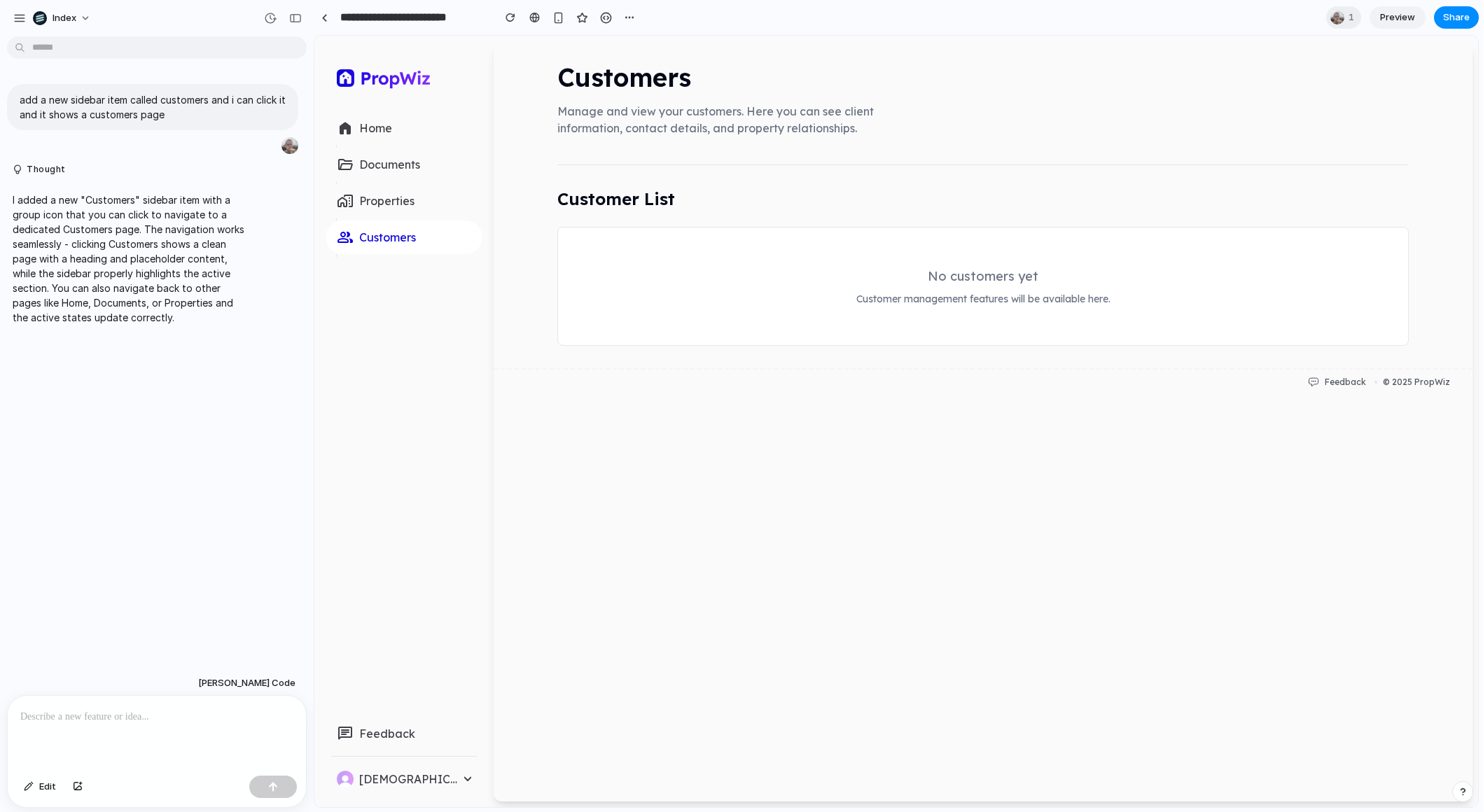
click at [983, 156] on div "Customers Manage and view your customers. Here you can see client information, …" at bounding box center [982, 205] width 851 height 282
click at [145, 99] on p "add a new sidebar item called customers and i can click it and it shows a custo…" at bounding box center [152, 107] width 266 height 29
copy div "add a new sidebar item called customers and i can click it and it shows a custo…"
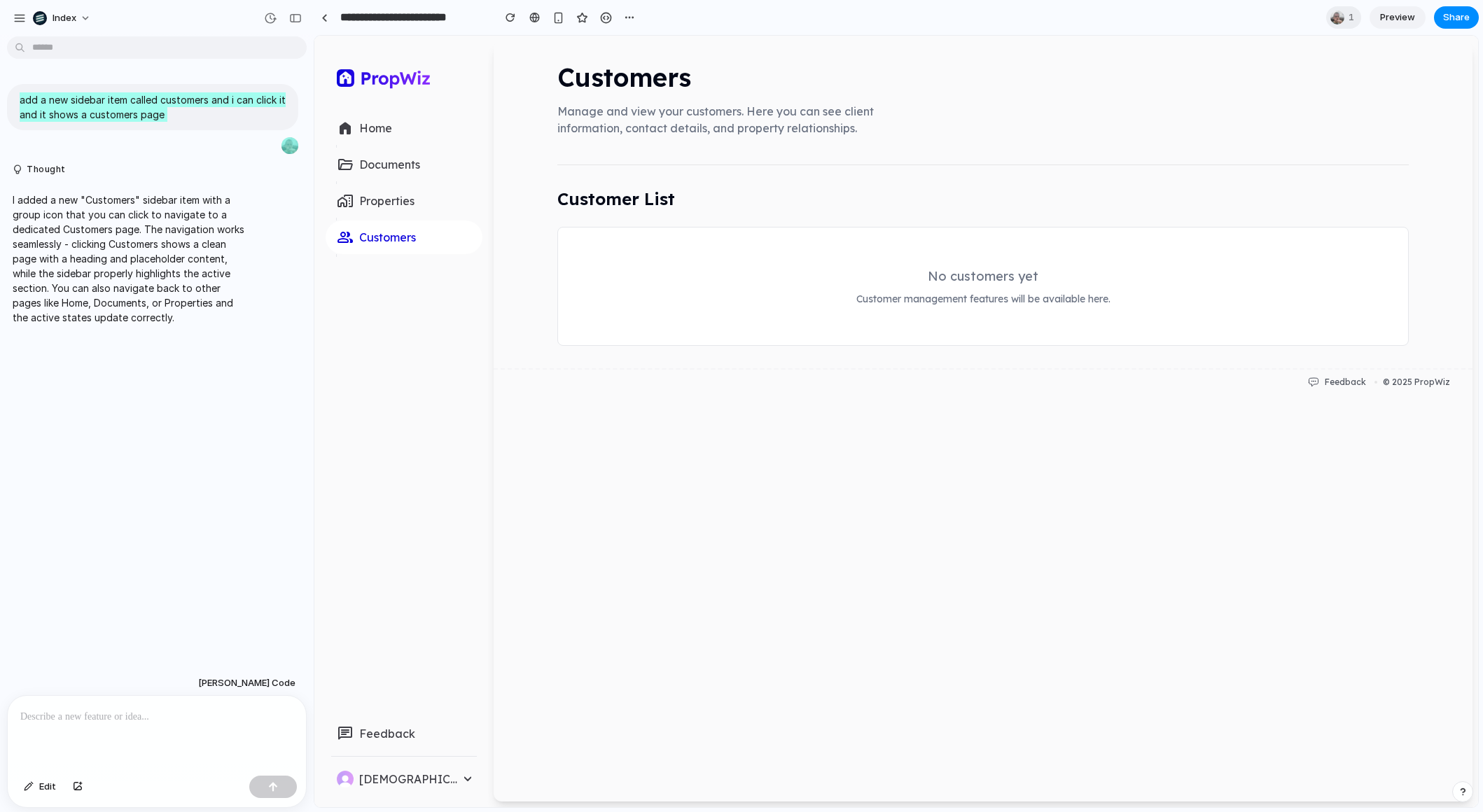
click at [396, 205] on p "Properties" at bounding box center [386, 200] width 55 height 16
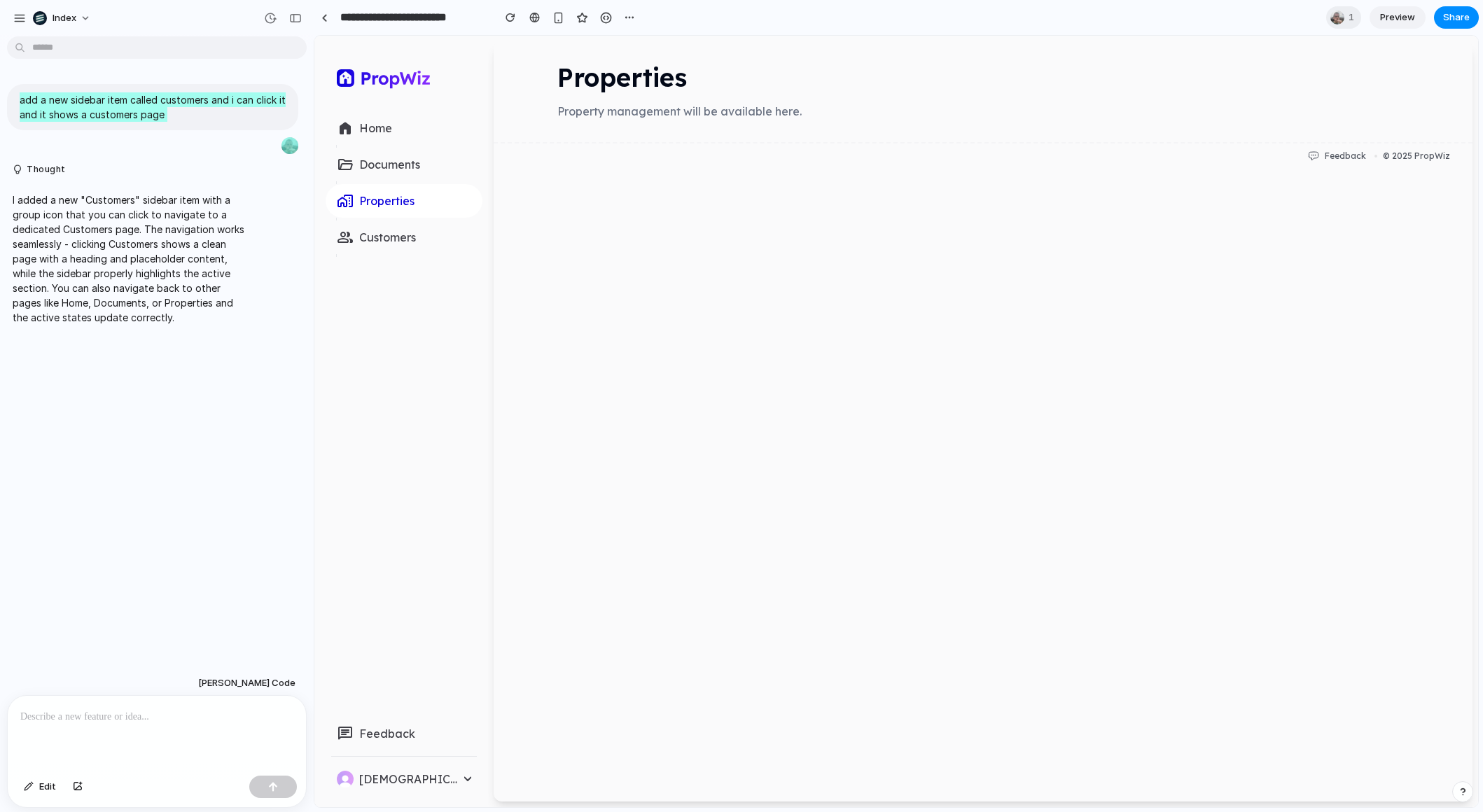
click at [390, 138] on button "home Home" at bounding box center [405, 128] width 157 height 34
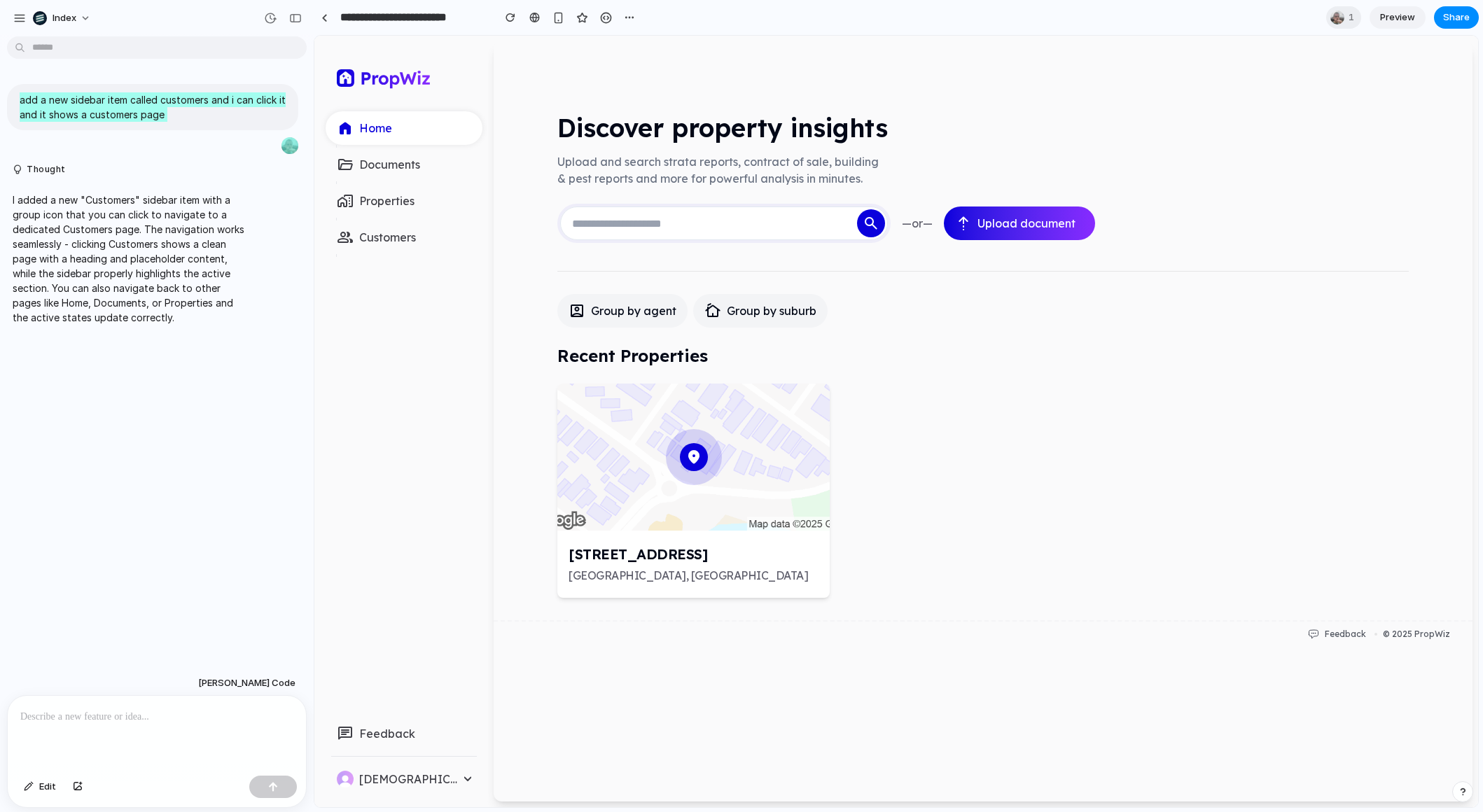
click at [390, 233] on p "Customers" at bounding box center [387, 237] width 56 height 16
